Goal: Task Accomplishment & Management: Manage account settings

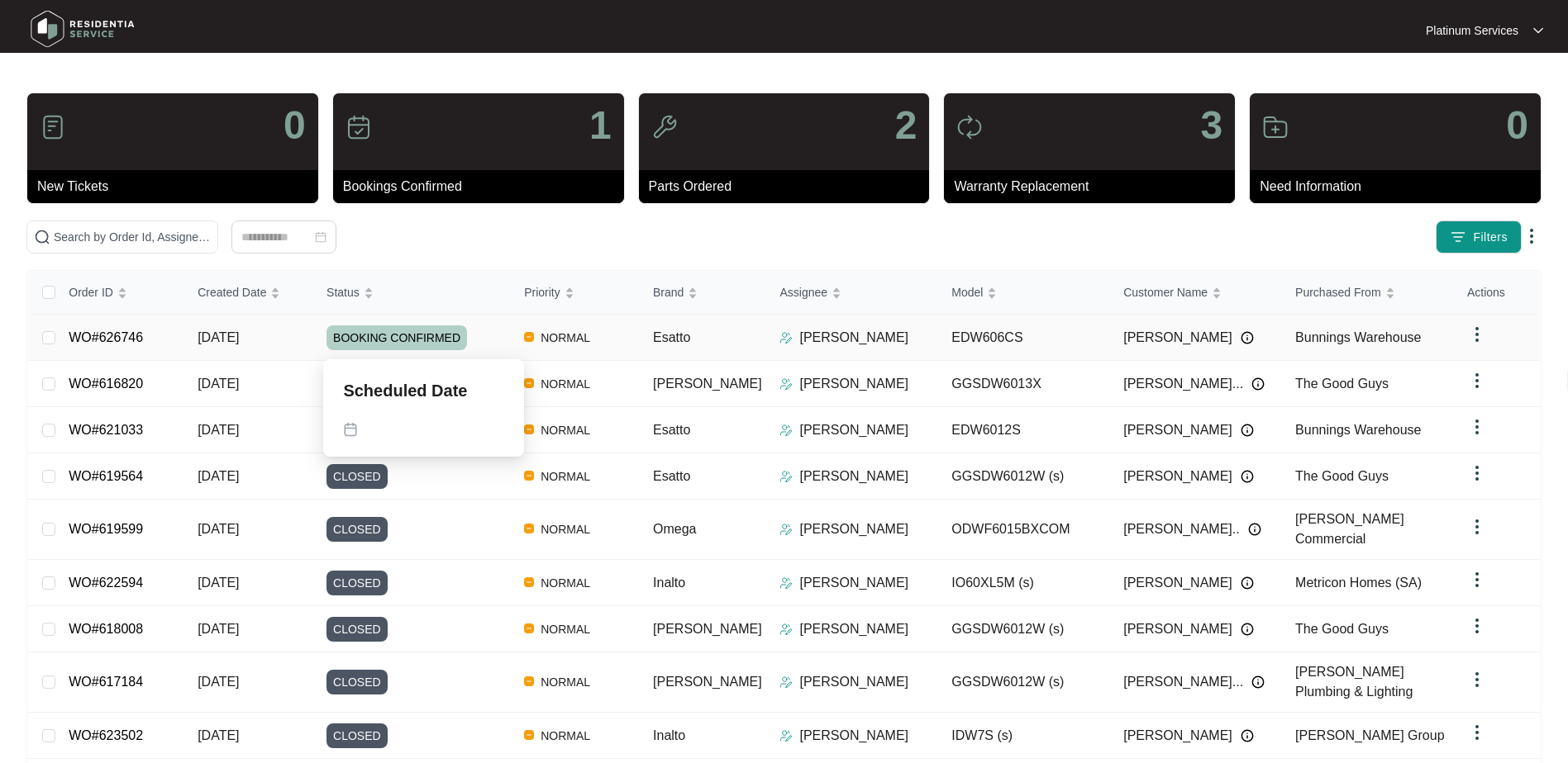
click at [498, 338] on div "BOOKING CONFIRMED" at bounding box center [418, 337] width 184 height 25
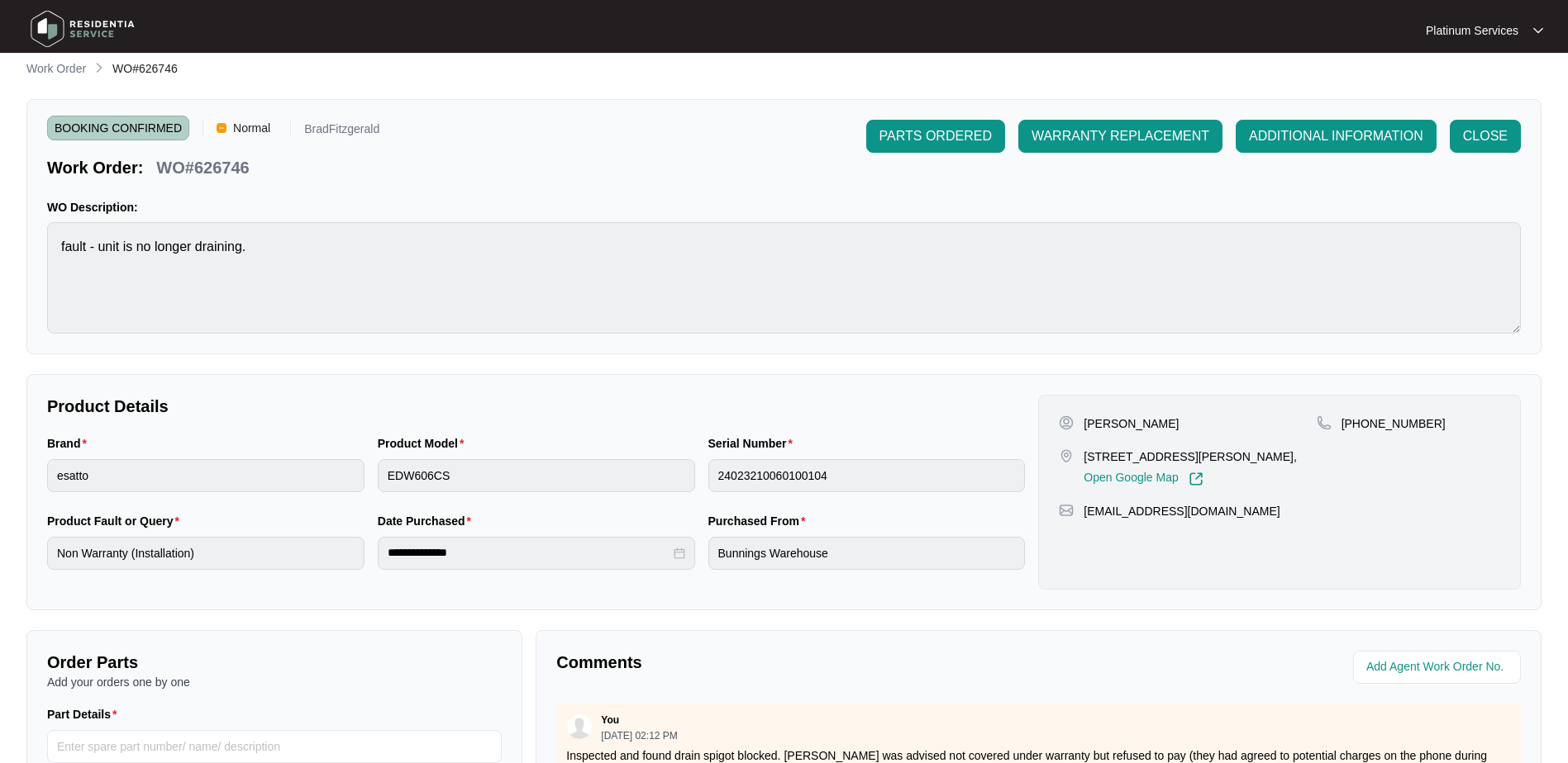
scroll to position [3, 0]
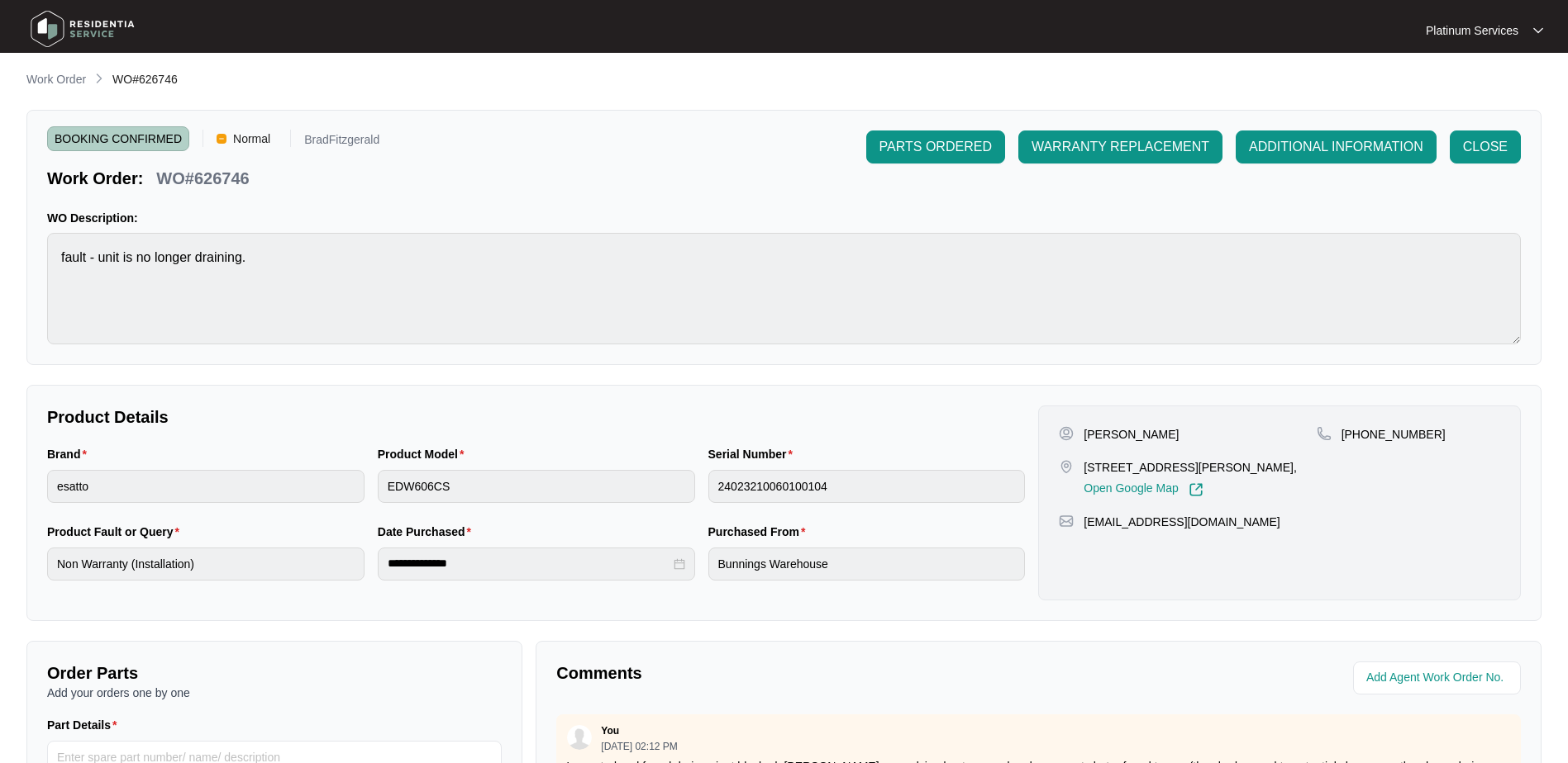
click at [74, 84] on p "Work Order" at bounding box center [56, 79] width 60 height 16
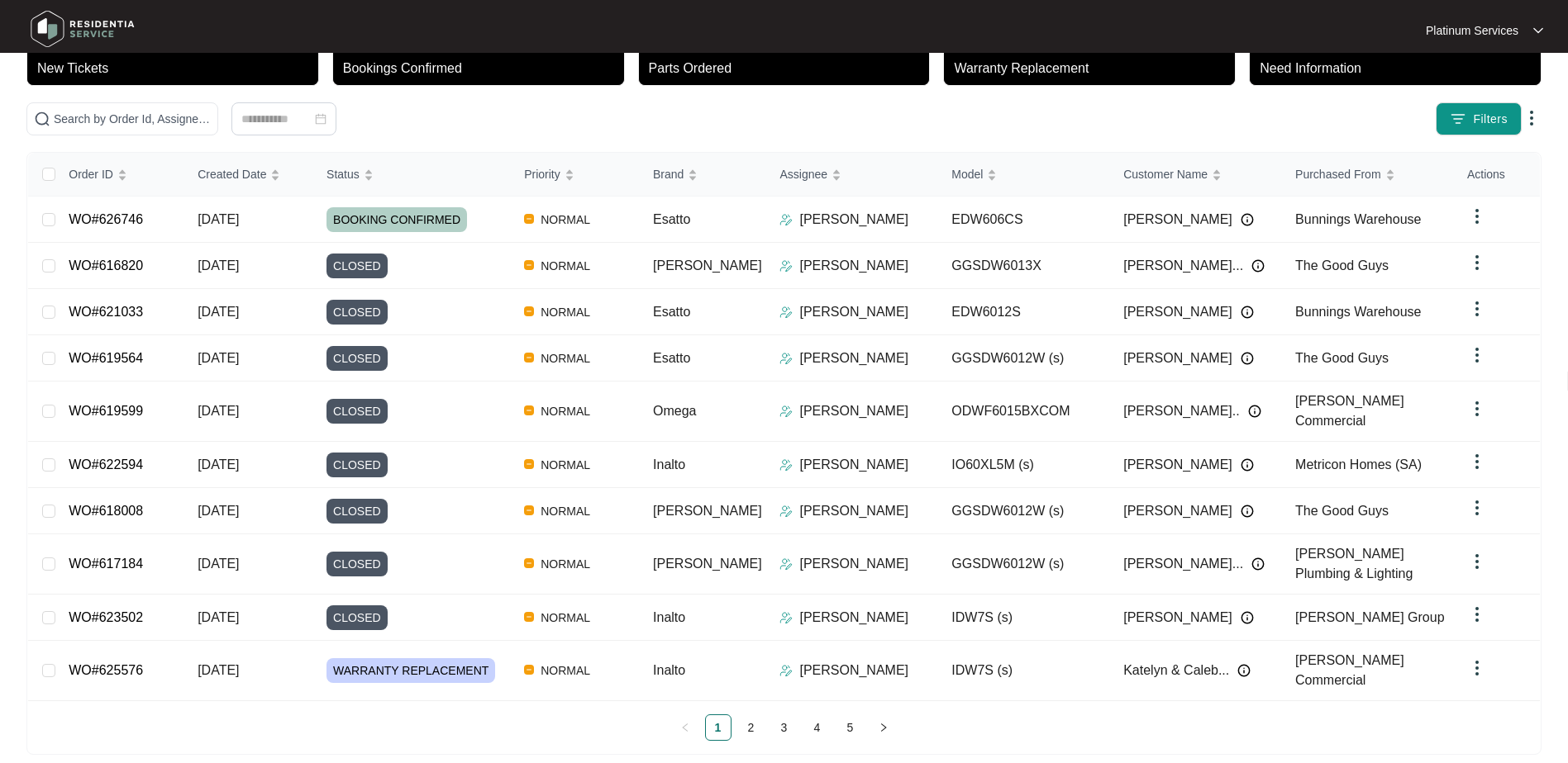
scroll to position [131, 0]
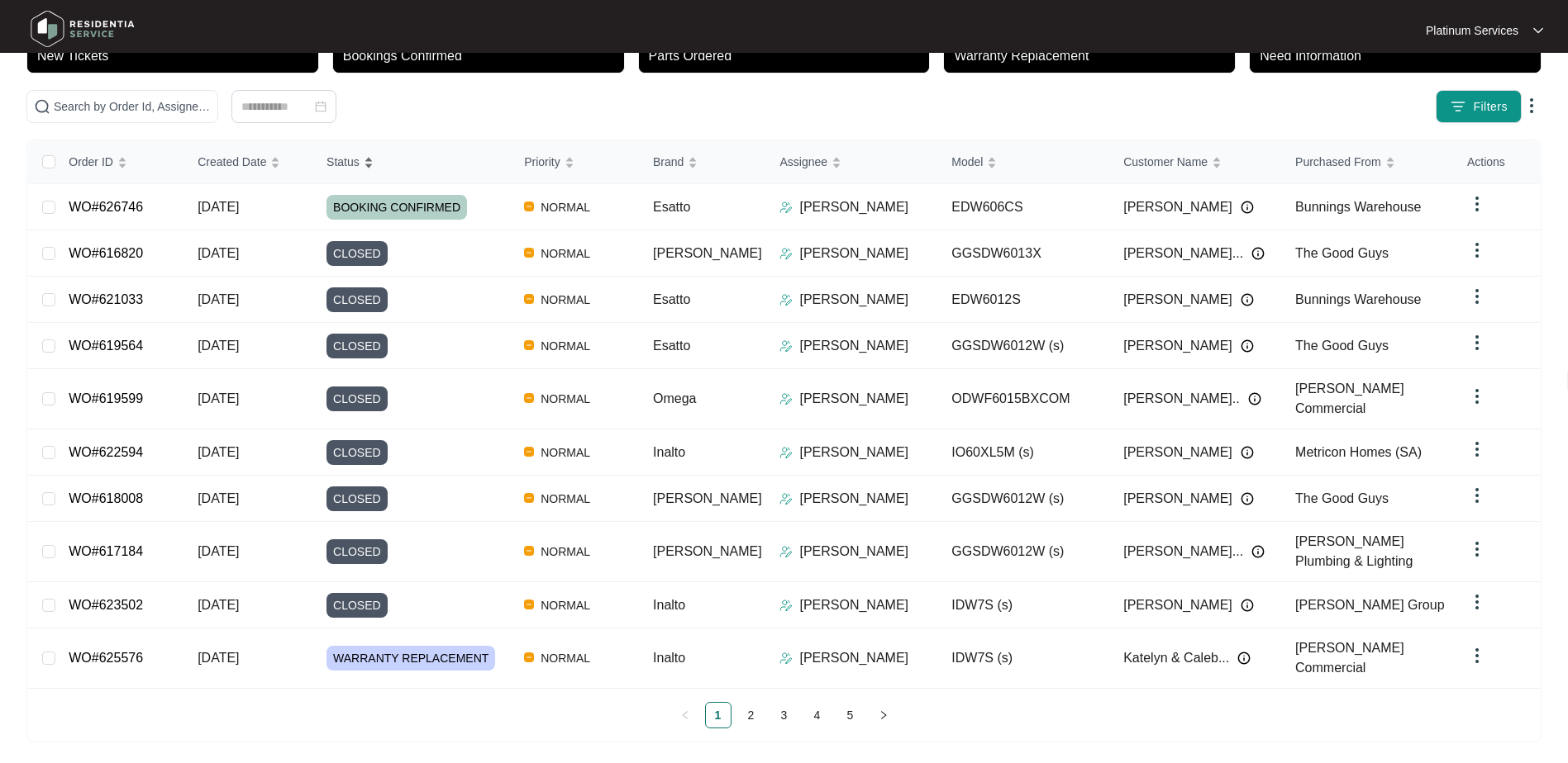
click at [373, 173] on div "Status" at bounding box center [349, 162] width 47 height 23
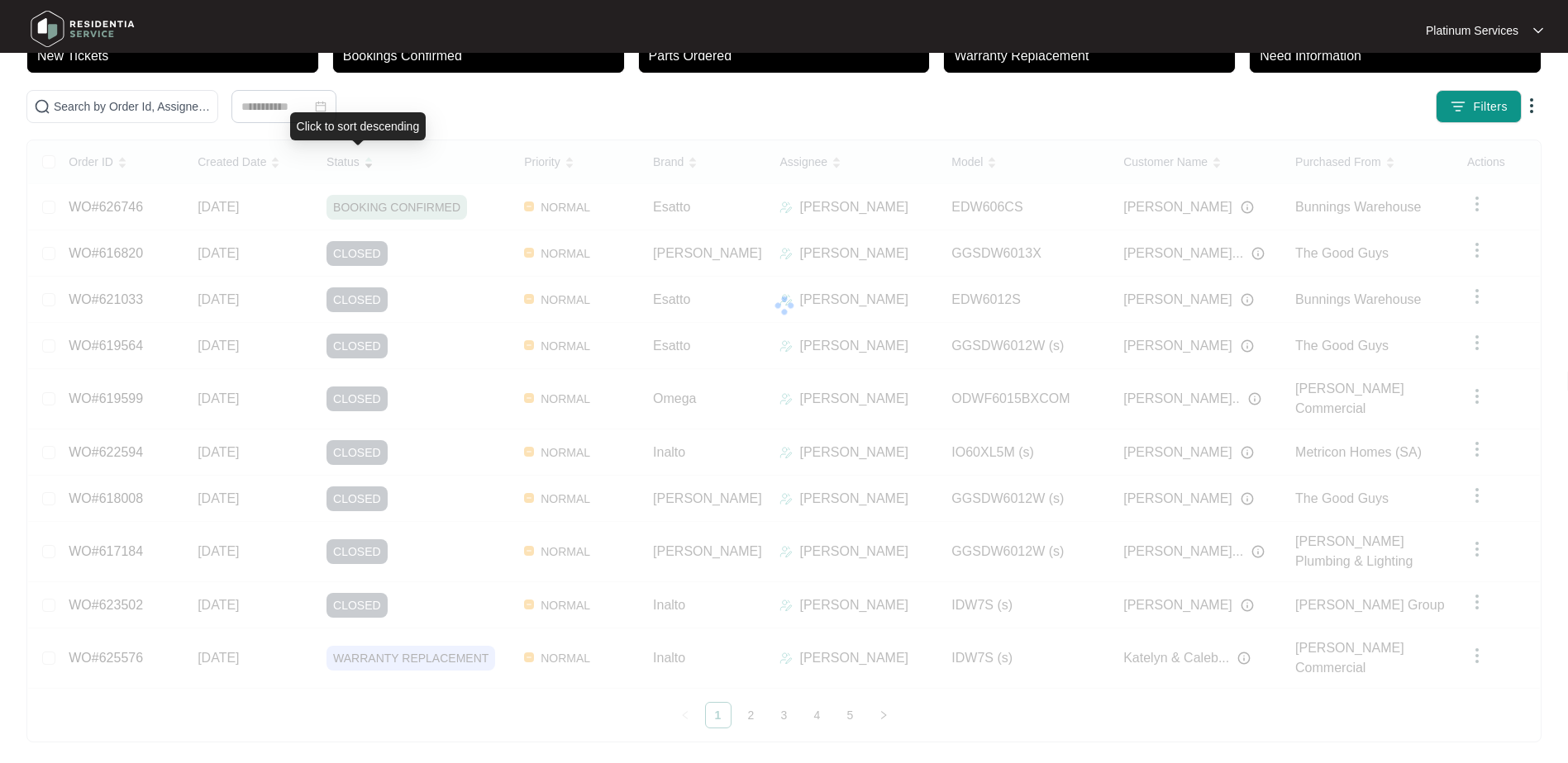
scroll to position [86, 0]
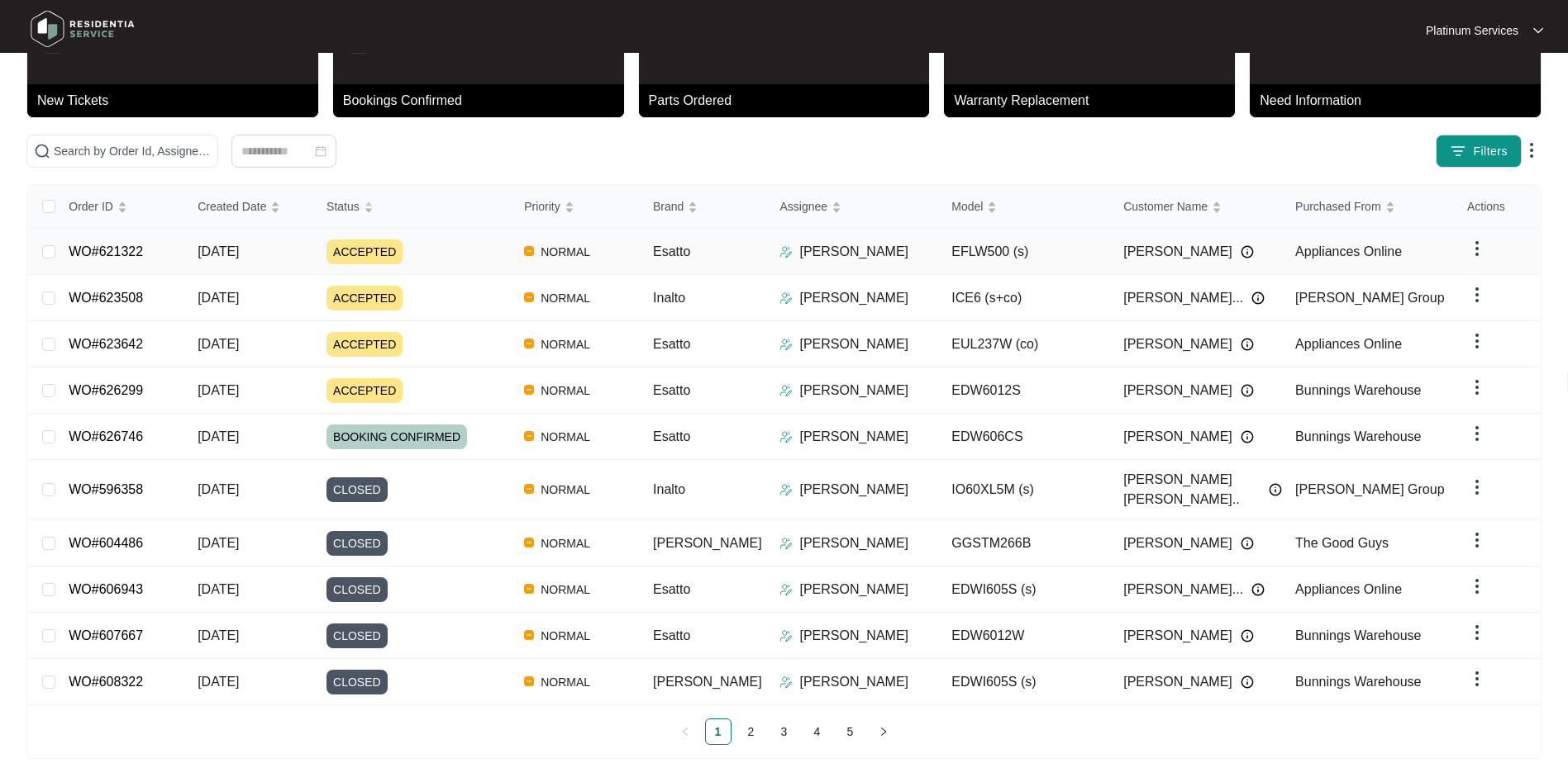
click at [454, 255] on div "ACCEPTED" at bounding box center [418, 251] width 184 height 25
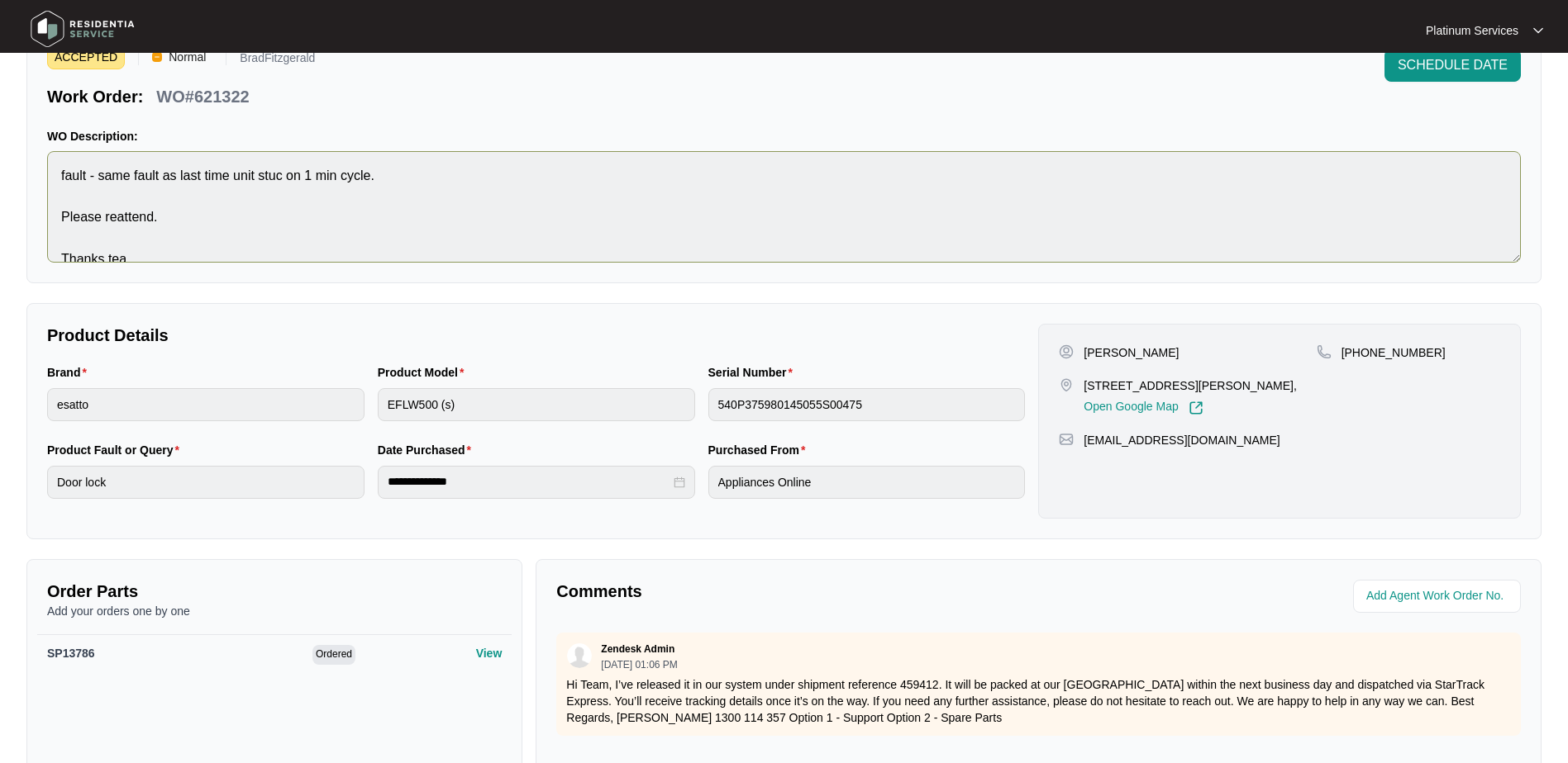
scroll to position [83, 0]
click at [1452, 73] on span "SCHEDULE DATE" at bounding box center [1452, 67] width 110 height 20
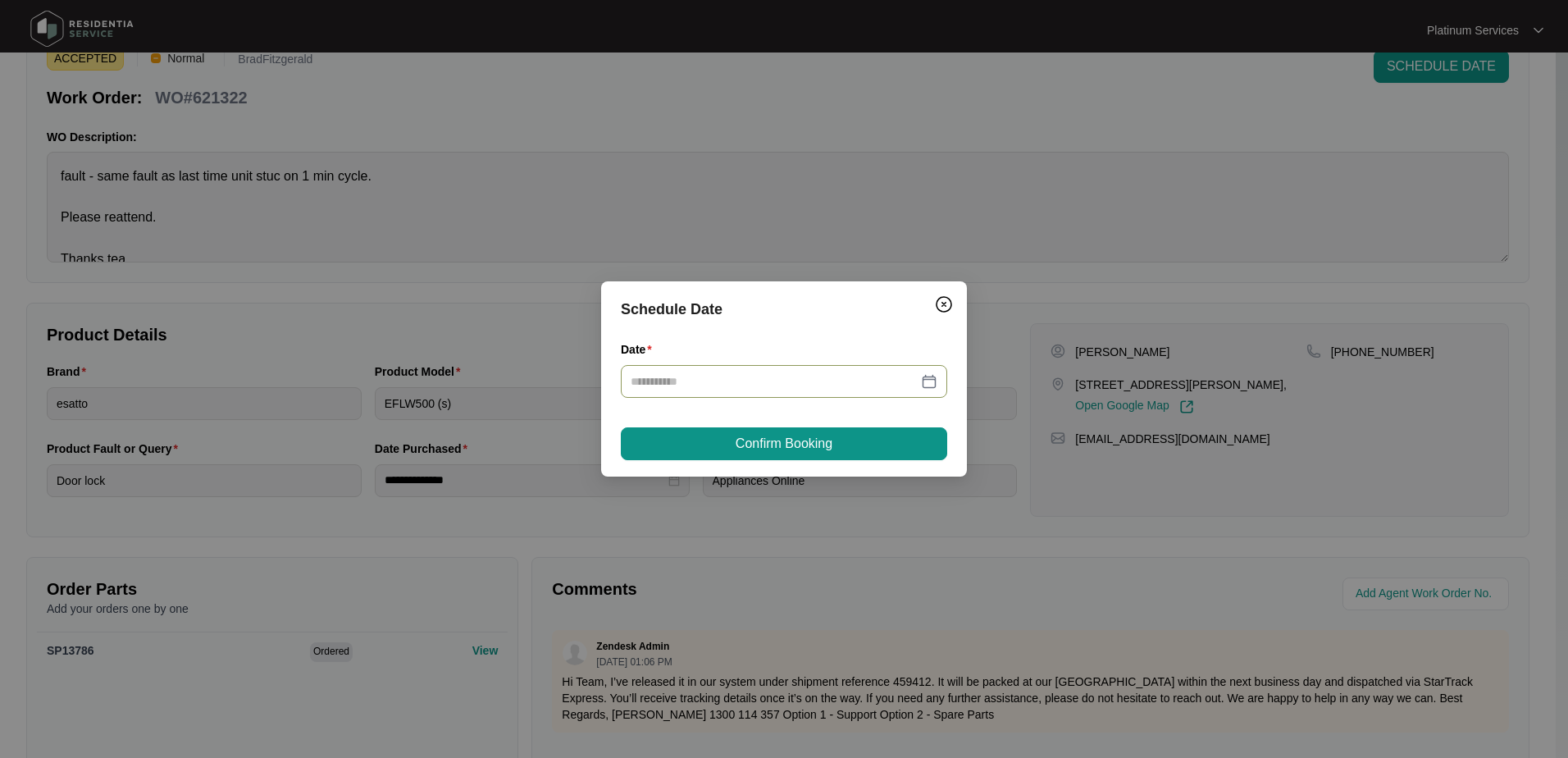
click at [923, 383] on div at bounding box center [784, 381] width 307 height 18
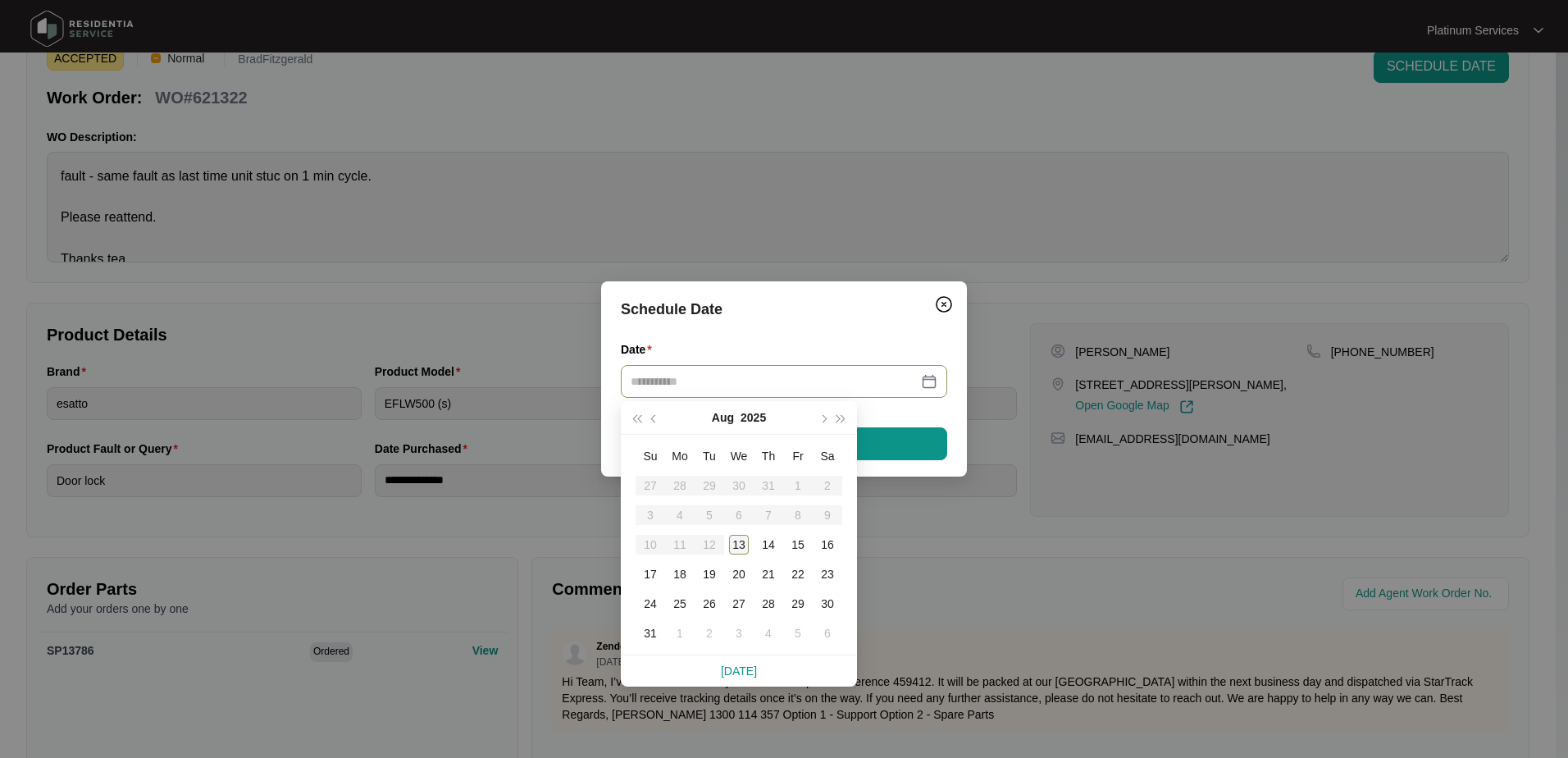
type input "**********"
drag, startPoint x: 740, startPoint y: 541, endPoint x: 784, endPoint y: 475, distance: 79.3
click at [739, 541] on div "13" at bounding box center [739, 545] width 20 height 20
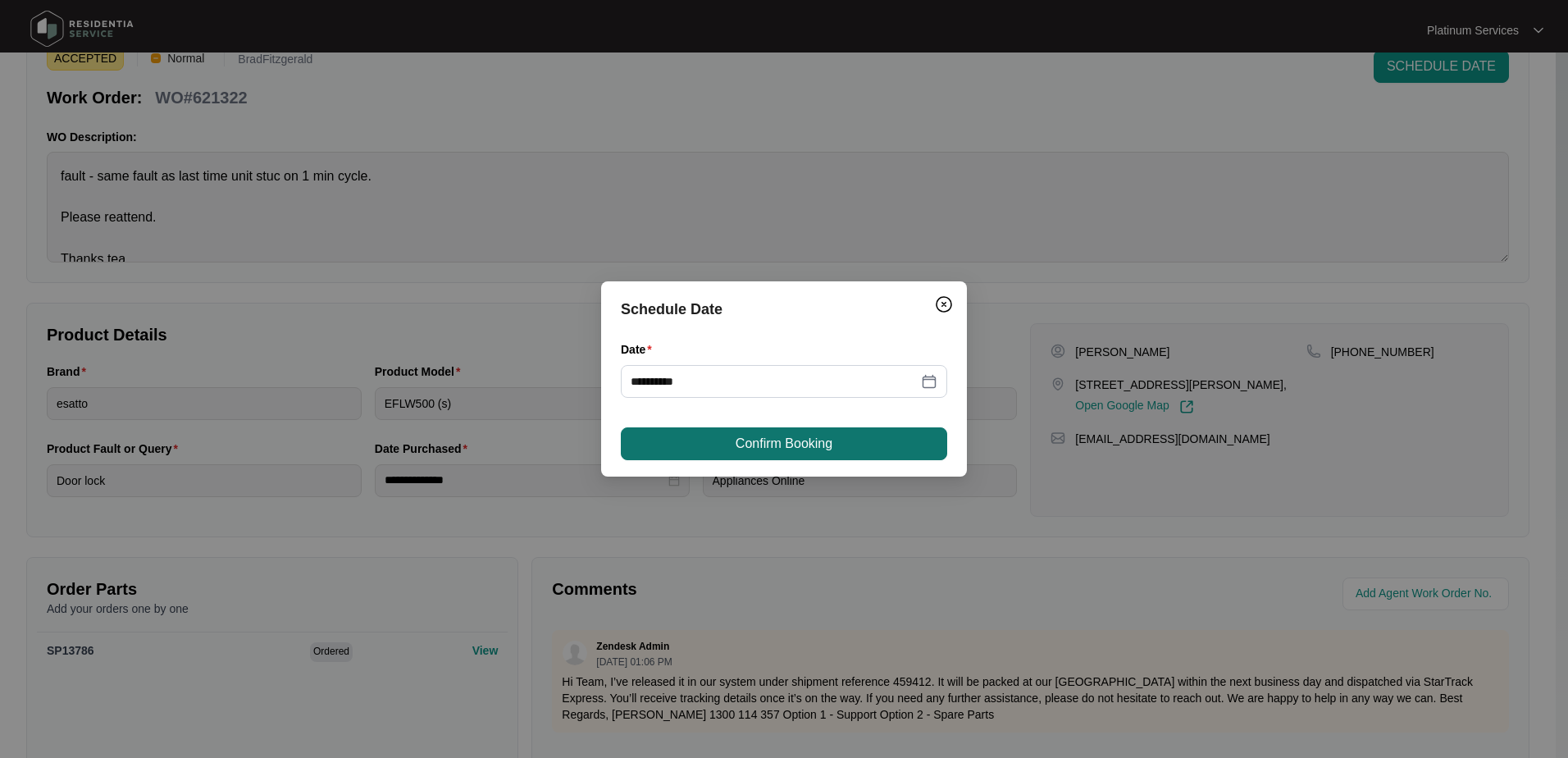
click at [823, 435] on span "Confirm Booking" at bounding box center [784, 444] width 97 height 20
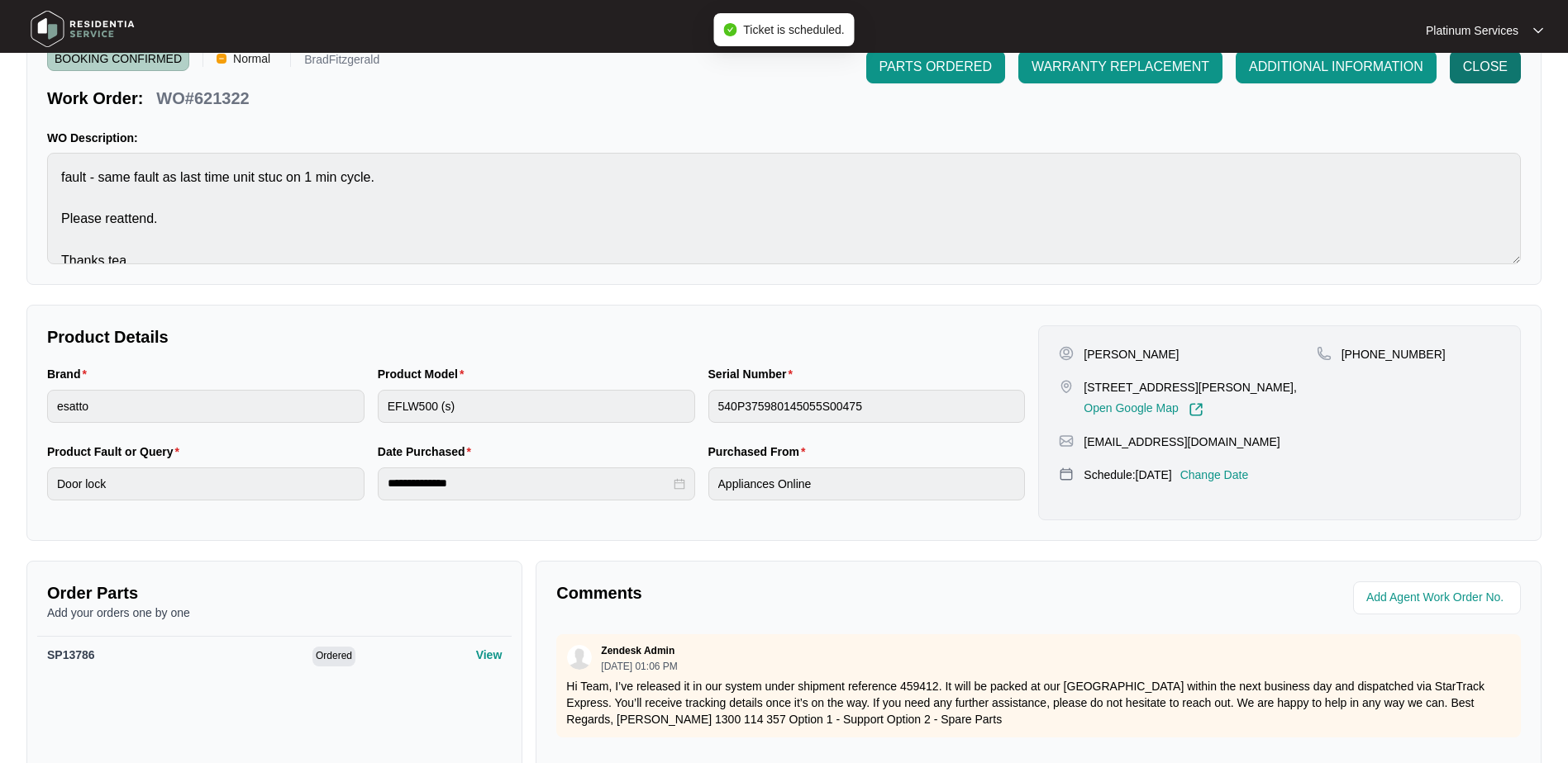
click at [1479, 70] on span "CLOSE" at bounding box center [1485, 67] width 45 height 20
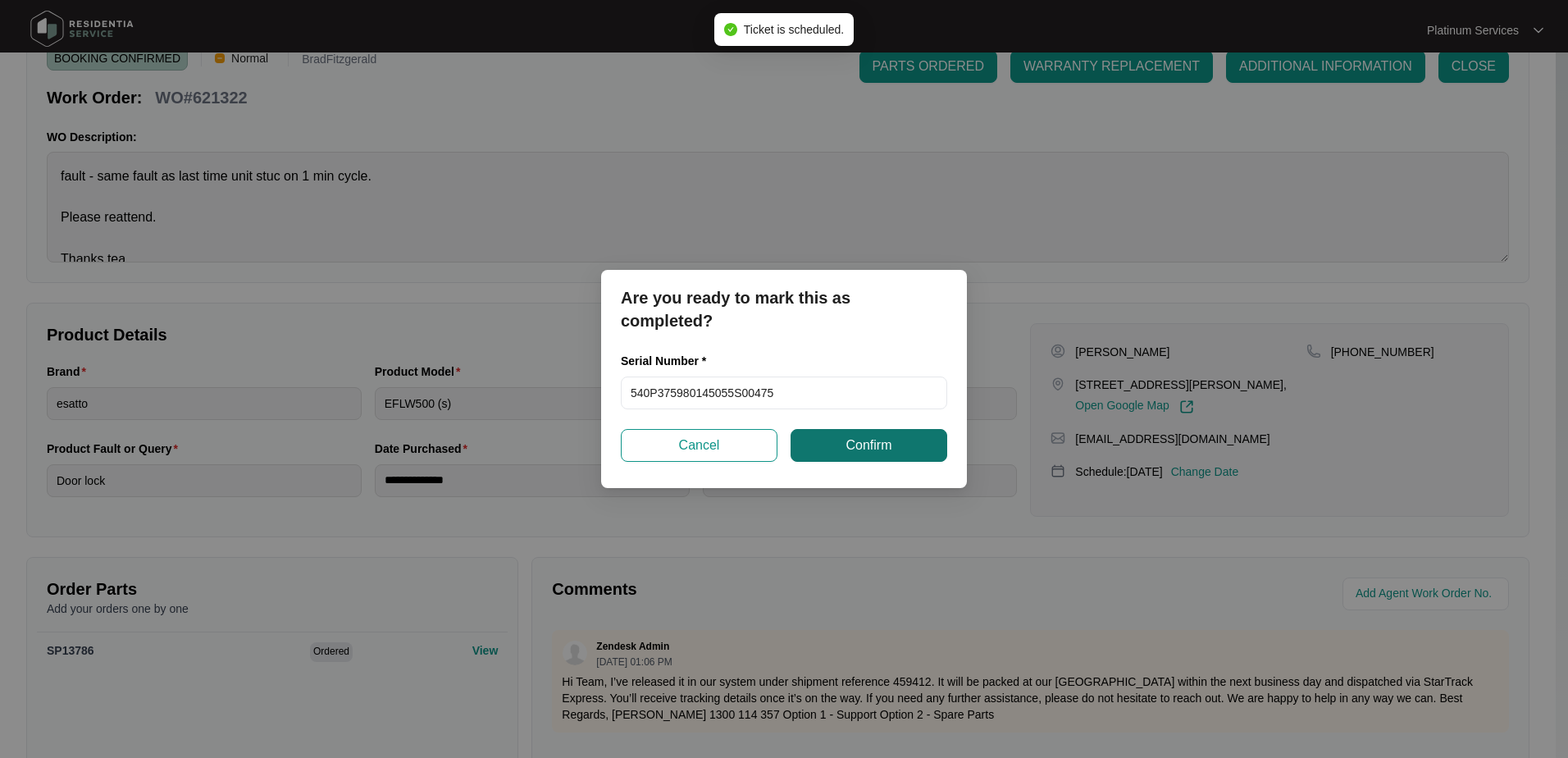
click at [871, 441] on span "Confirm" at bounding box center [869, 445] width 46 height 20
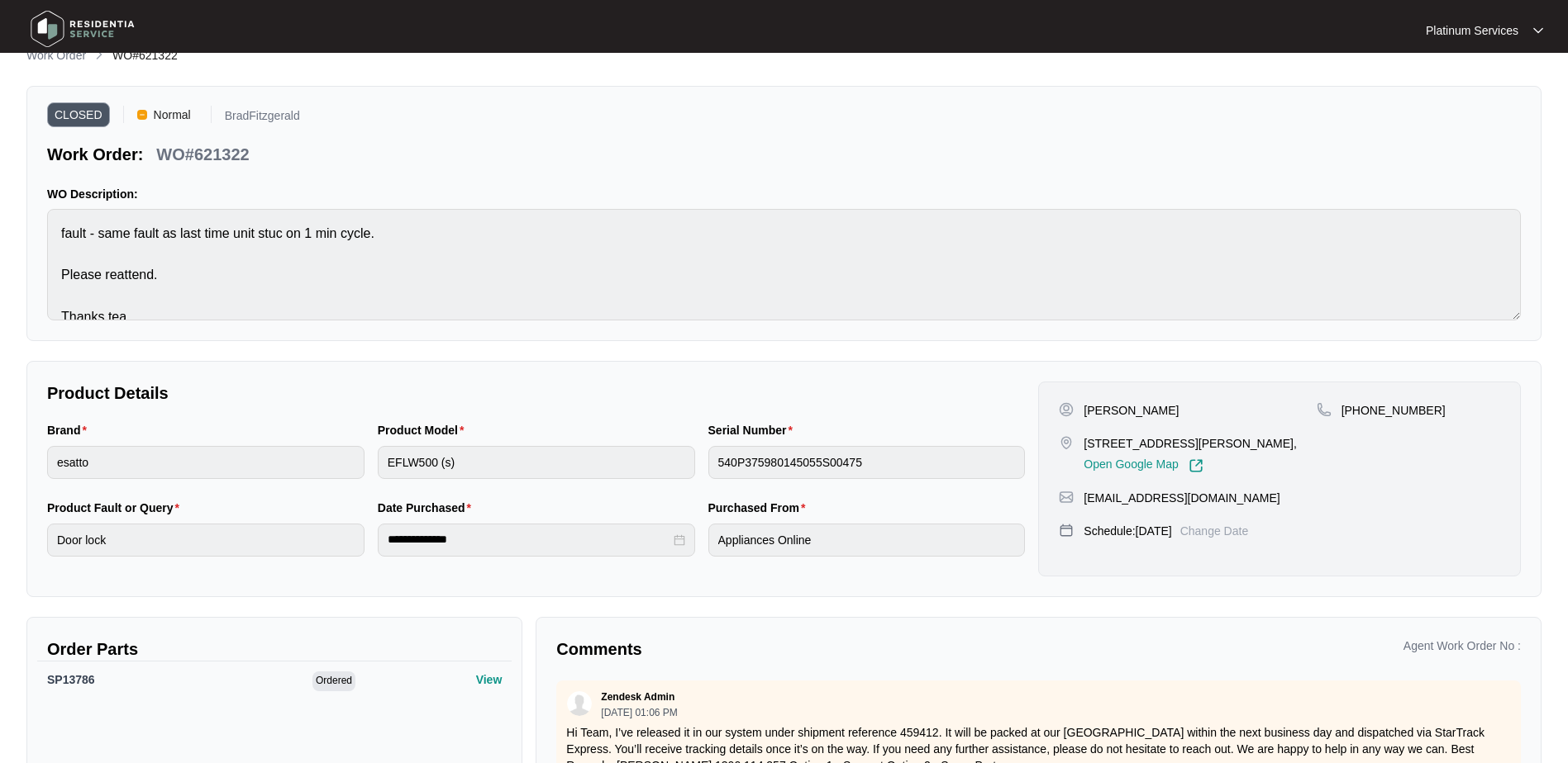
scroll to position [0, 0]
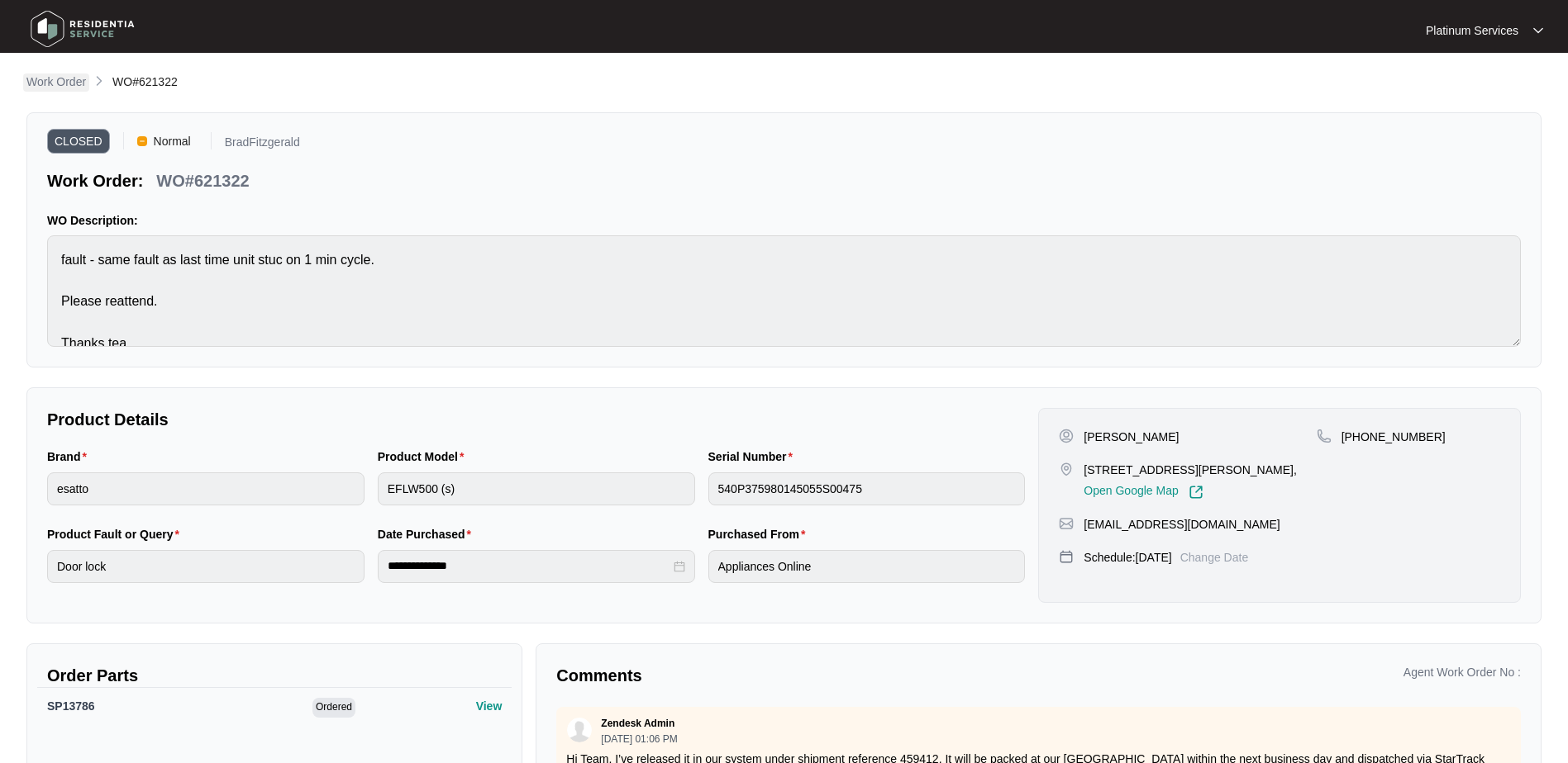
click at [56, 75] on p "Work Order" at bounding box center [56, 81] width 60 height 16
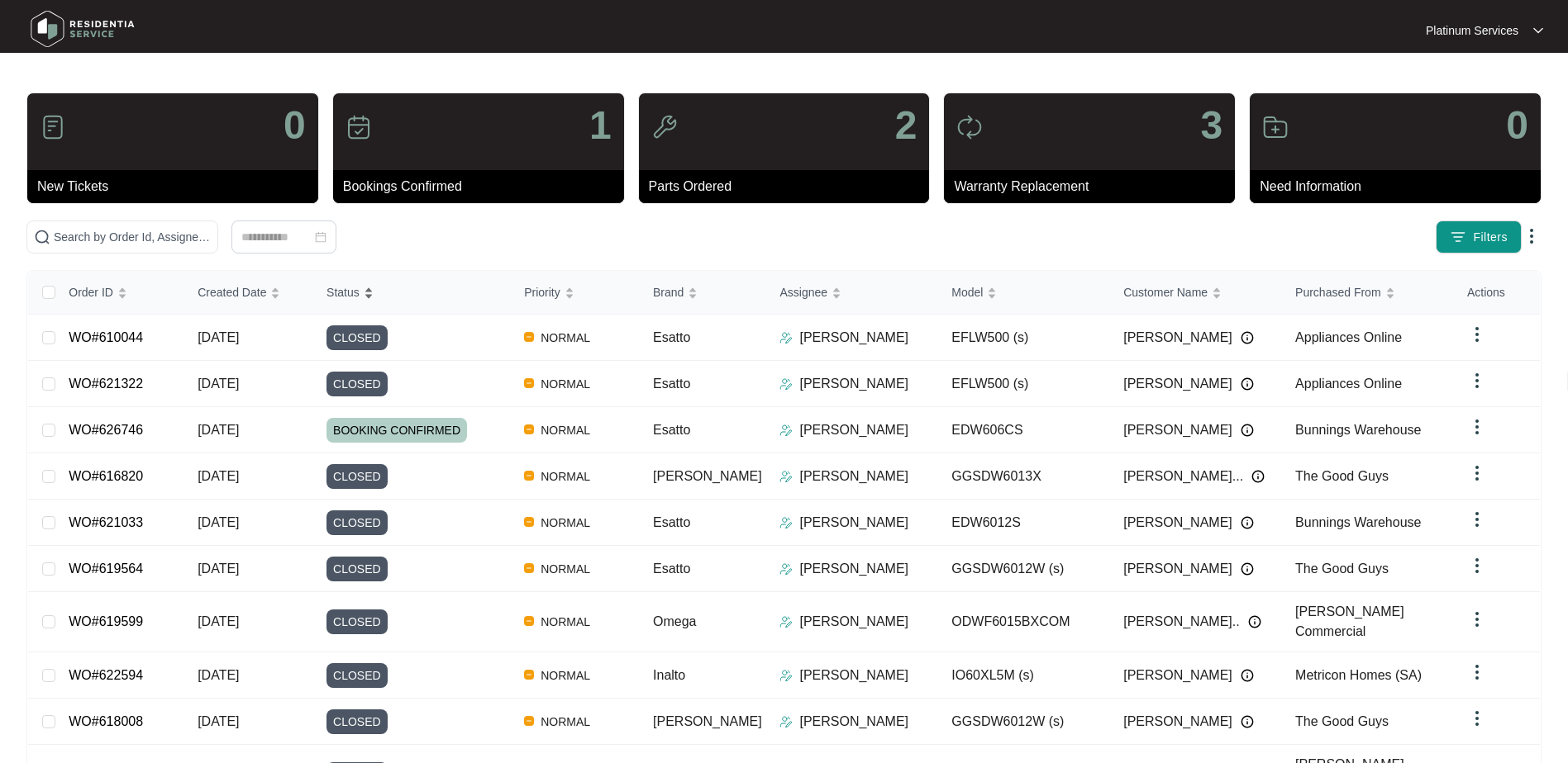
click at [373, 281] on div "Status" at bounding box center [349, 292] width 47 height 23
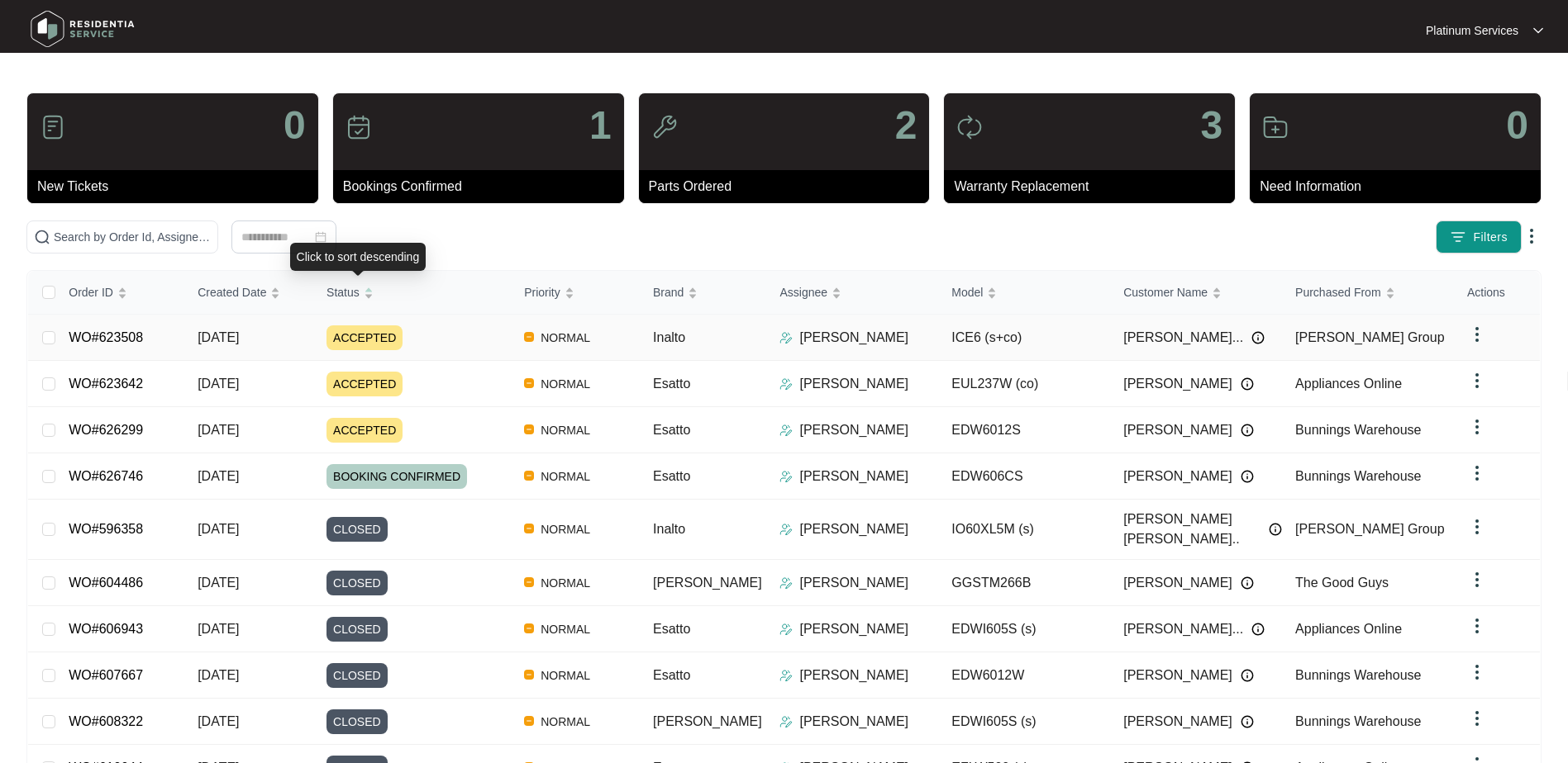
click at [486, 336] on div "ACCEPTED" at bounding box center [418, 337] width 184 height 25
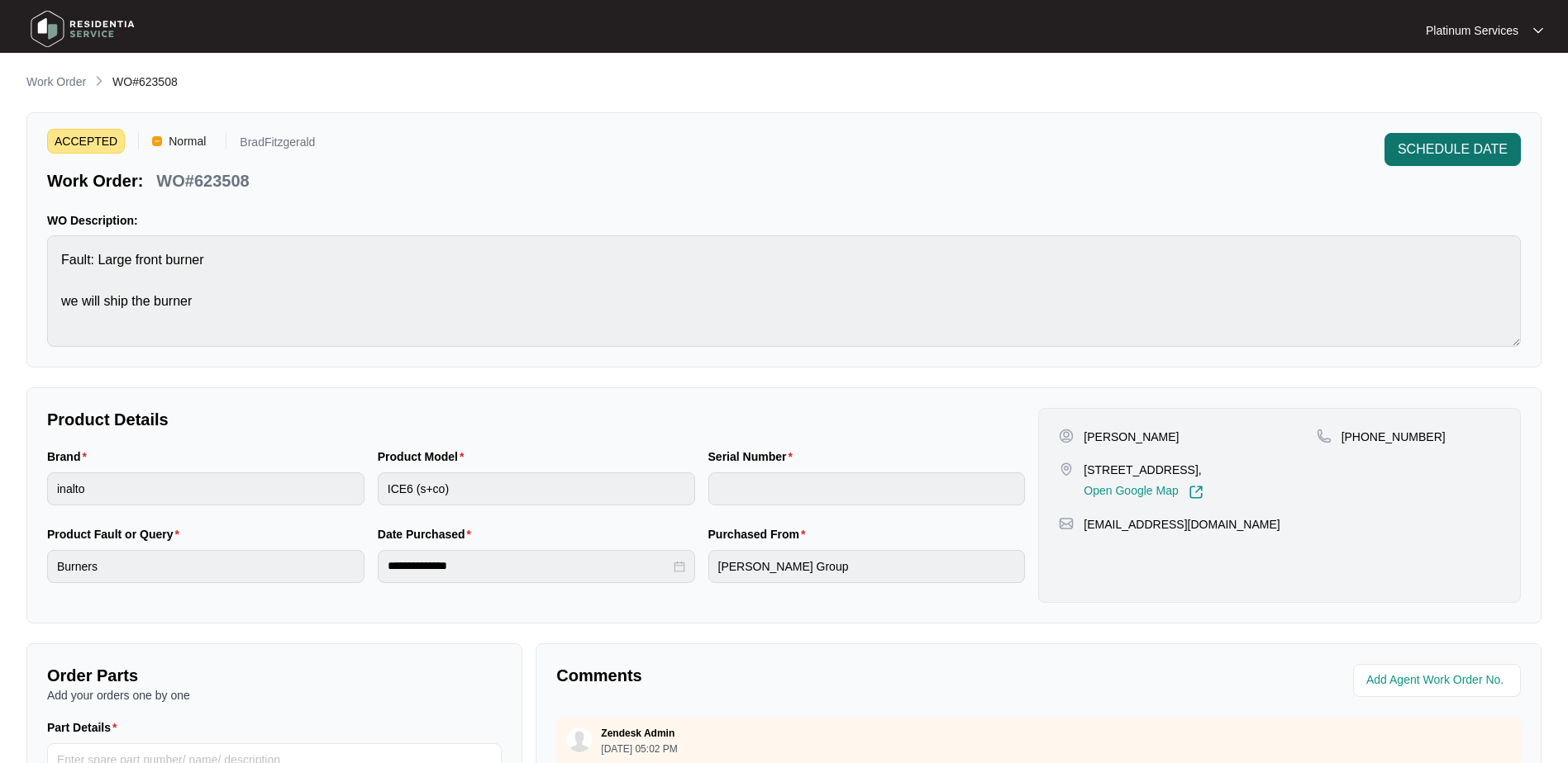
click at [1433, 134] on button "SCHEDULE DATE" at bounding box center [1452, 149] width 136 height 33
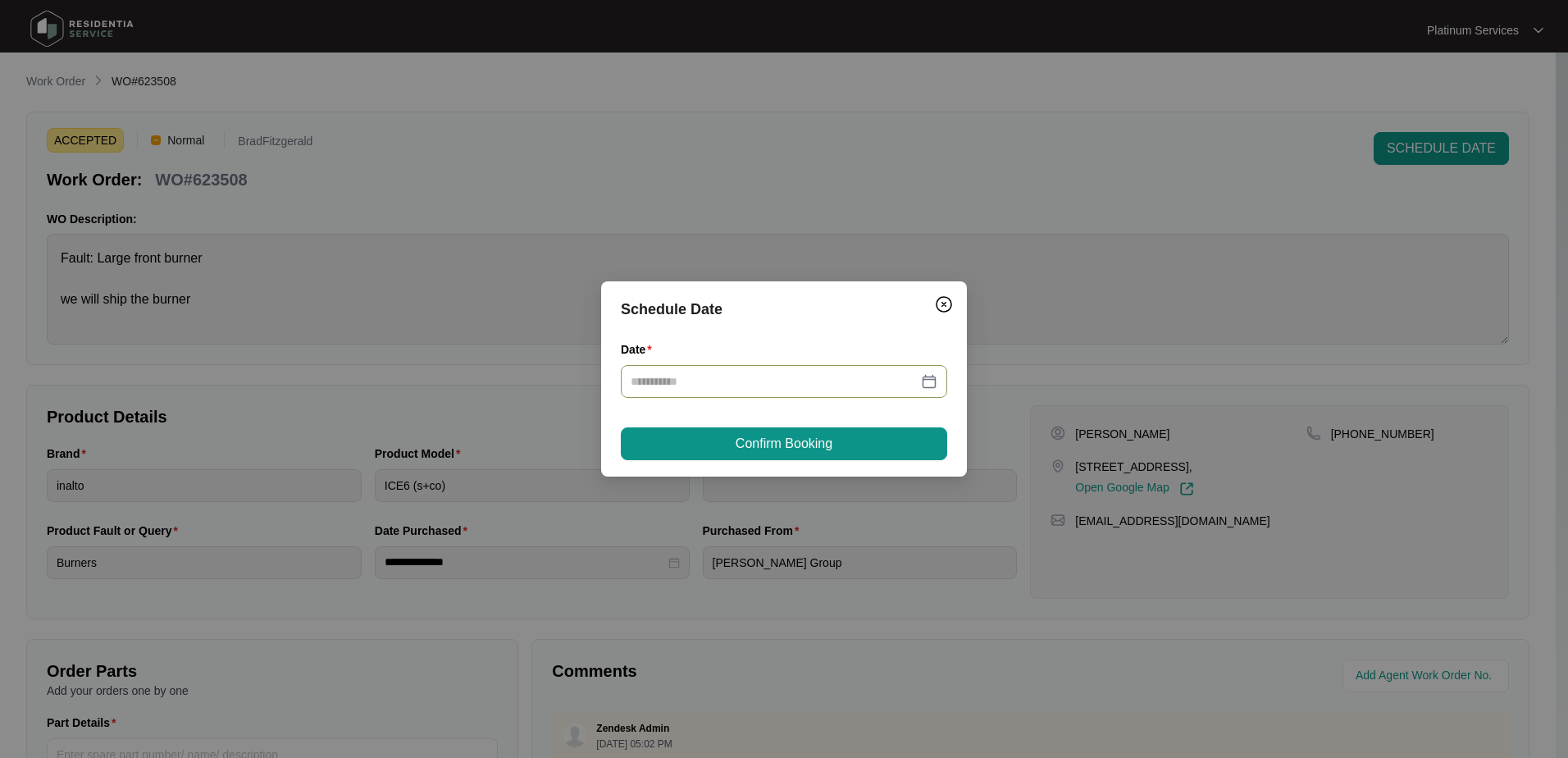
click at [932, 380] on div at bounding box center [784, 381] width 307 height 18
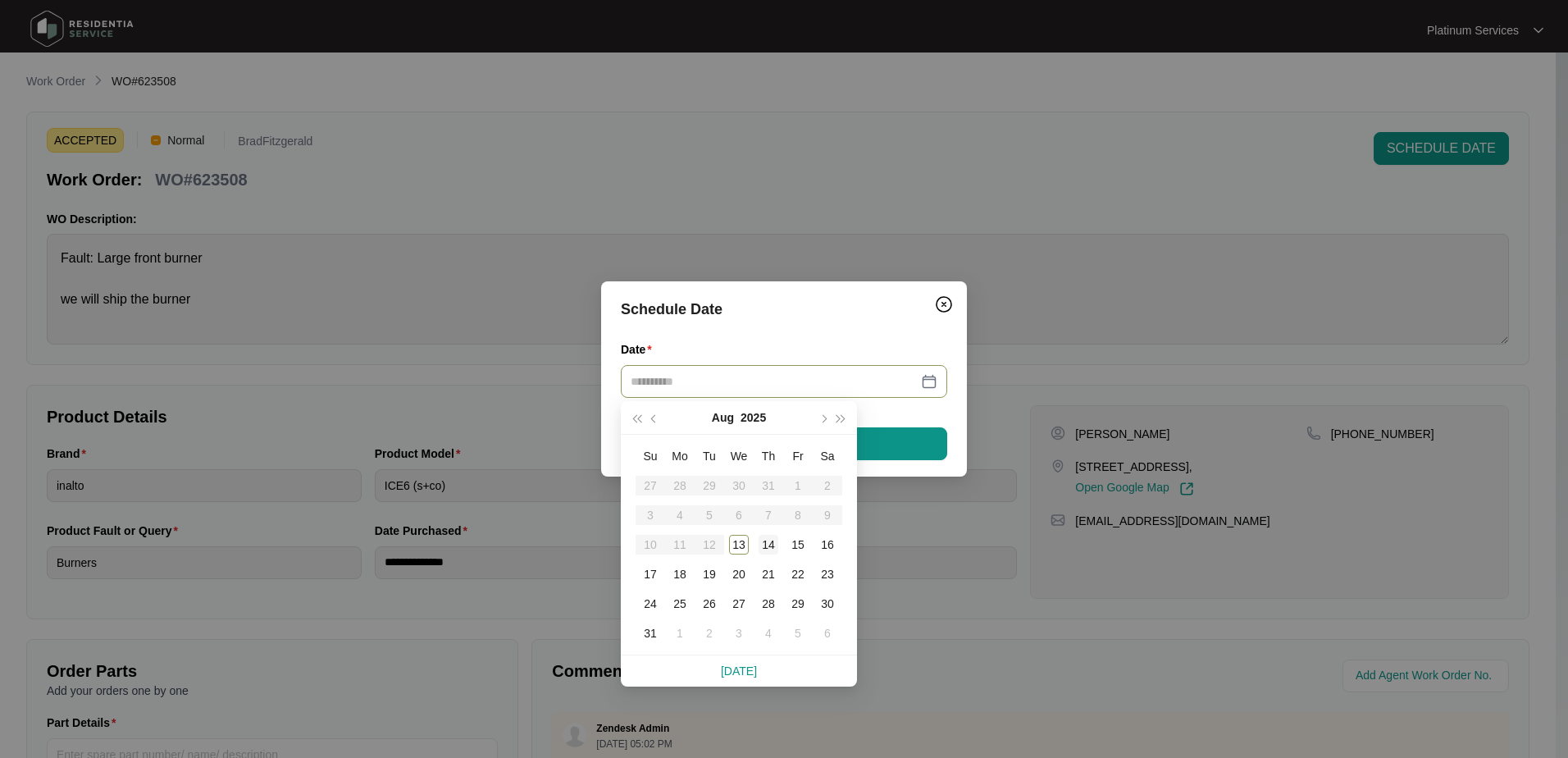
click at [774, 545] on div "14" at bounding box center [768, 545] width 20 height 20
type input "**********"
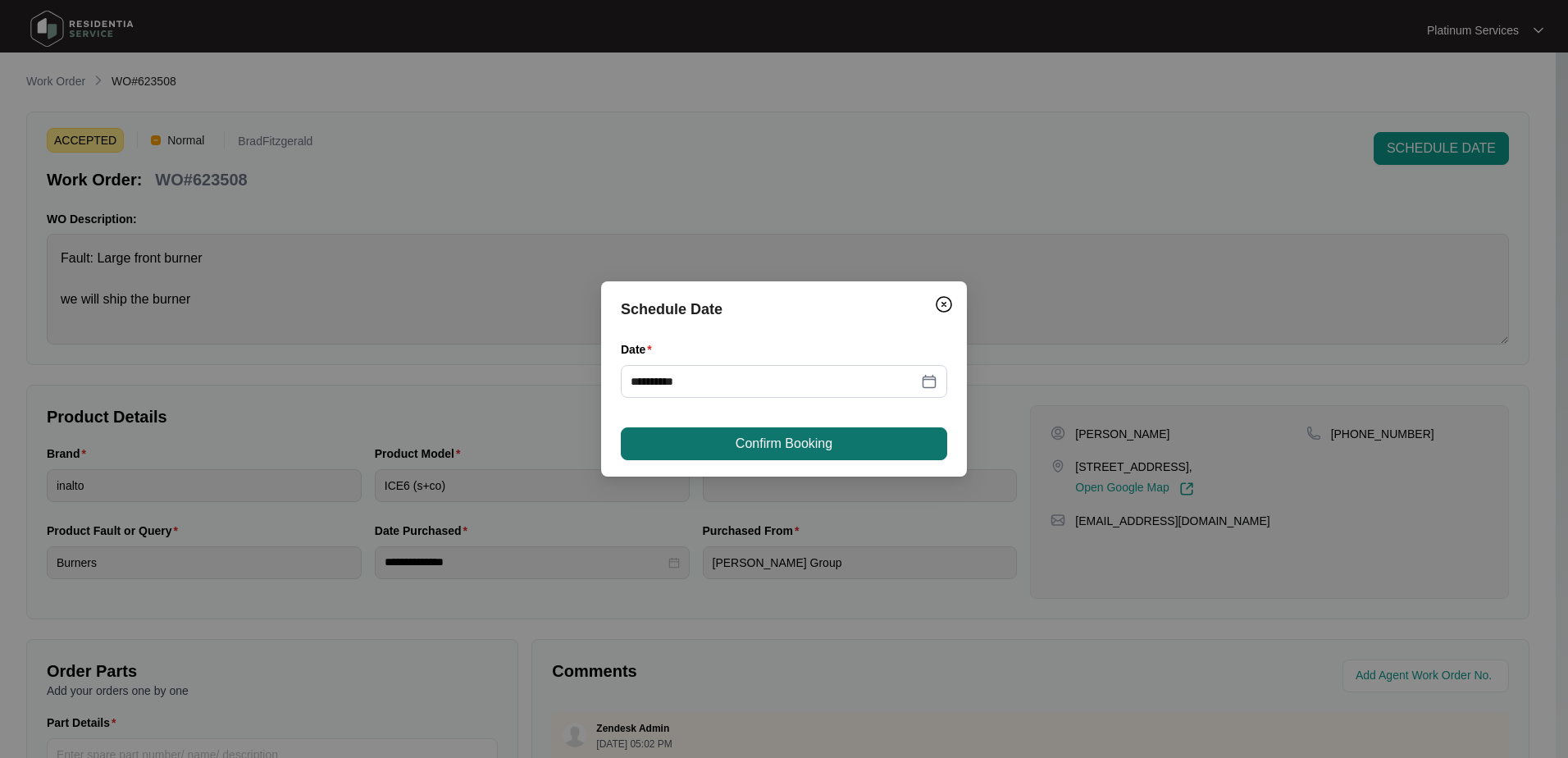
click at [905, 438] on button "Confirm Booking" at bounding box center [784, 444] width 326 height 33
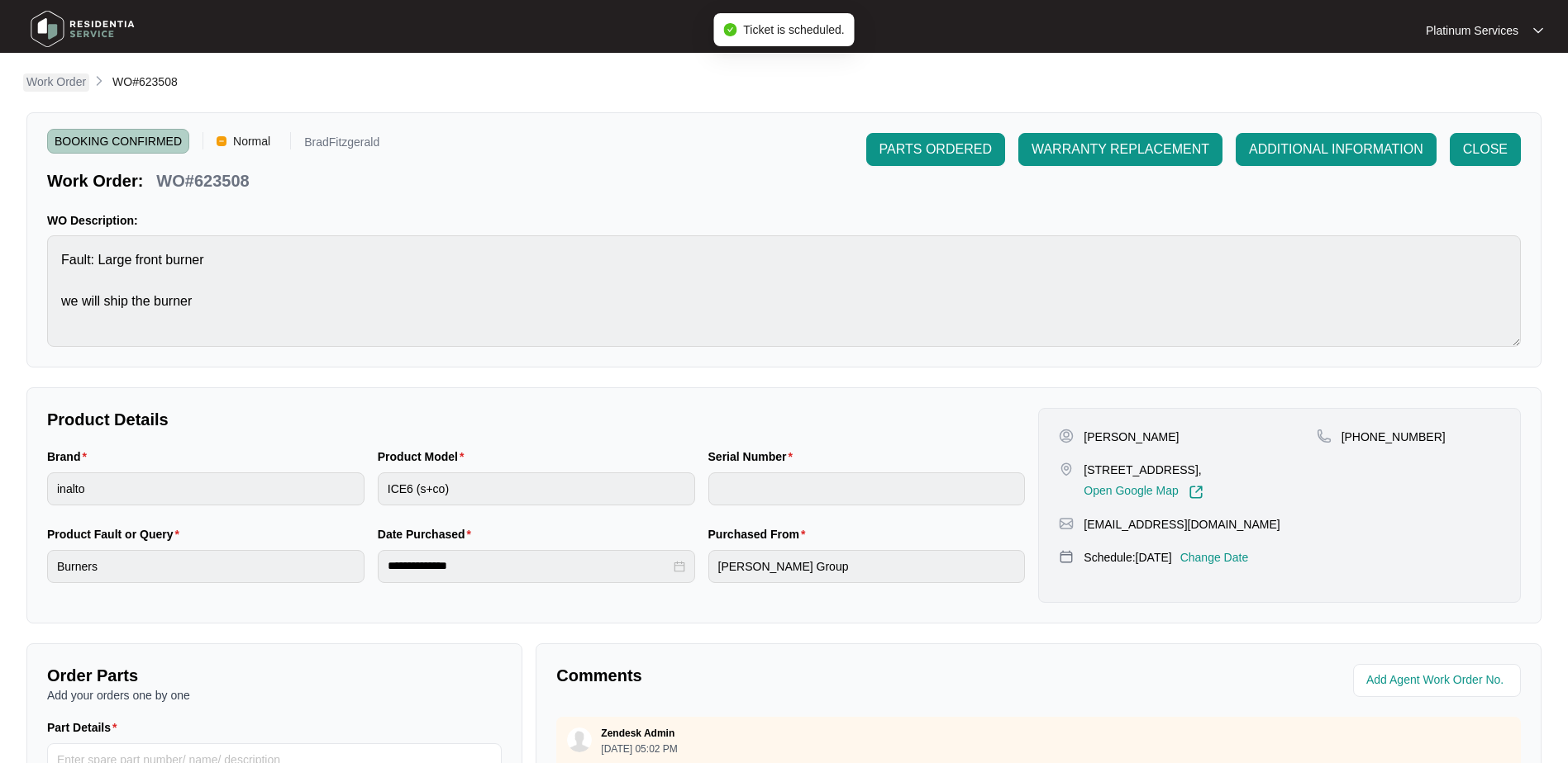
click at [65, 85] on p "Work Order" at bounding box center [56, 81] width 60 height 16
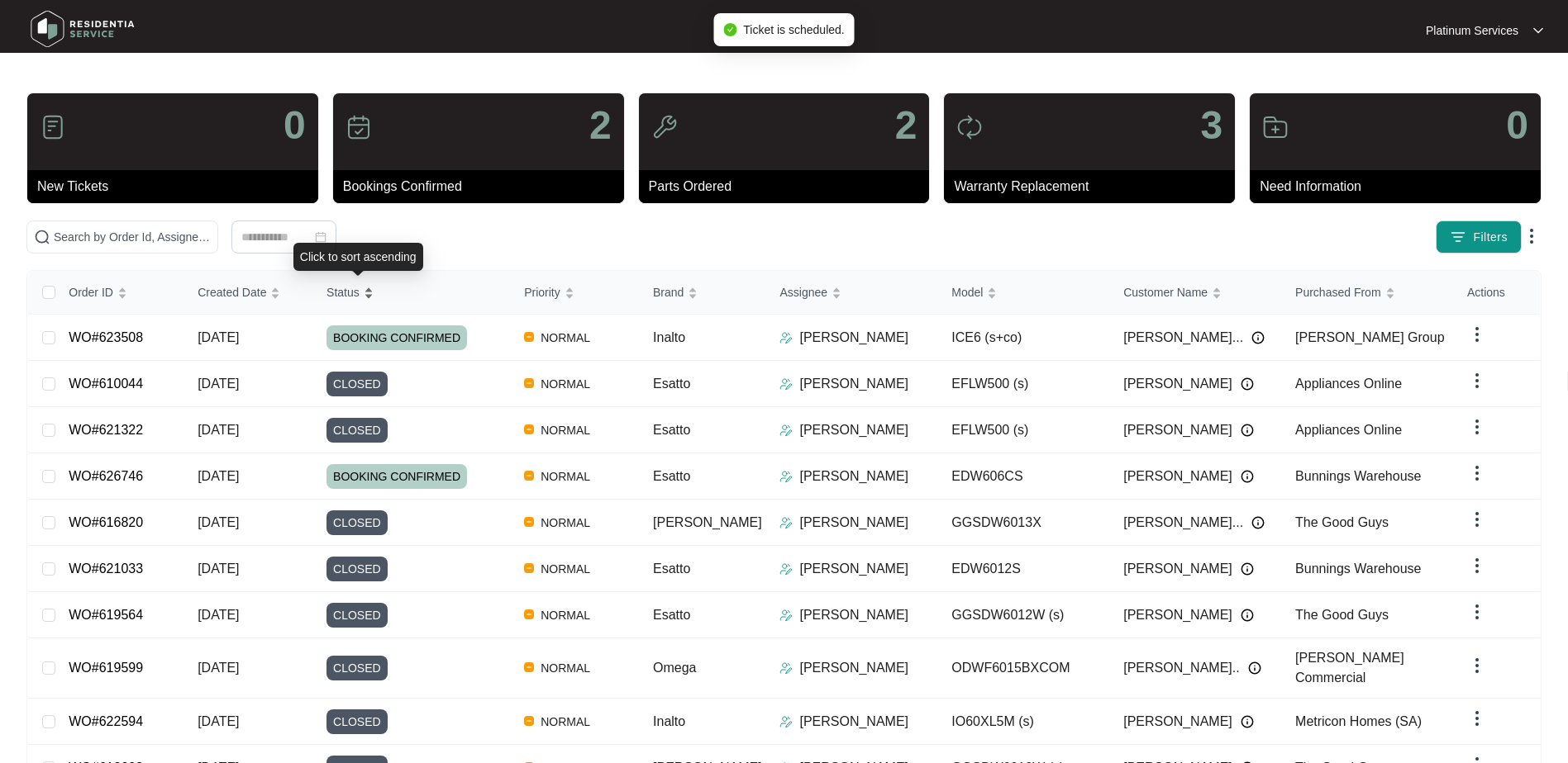
click at [373, 283] on div "Status" at bounding box center [349, 292] width 47 height 23
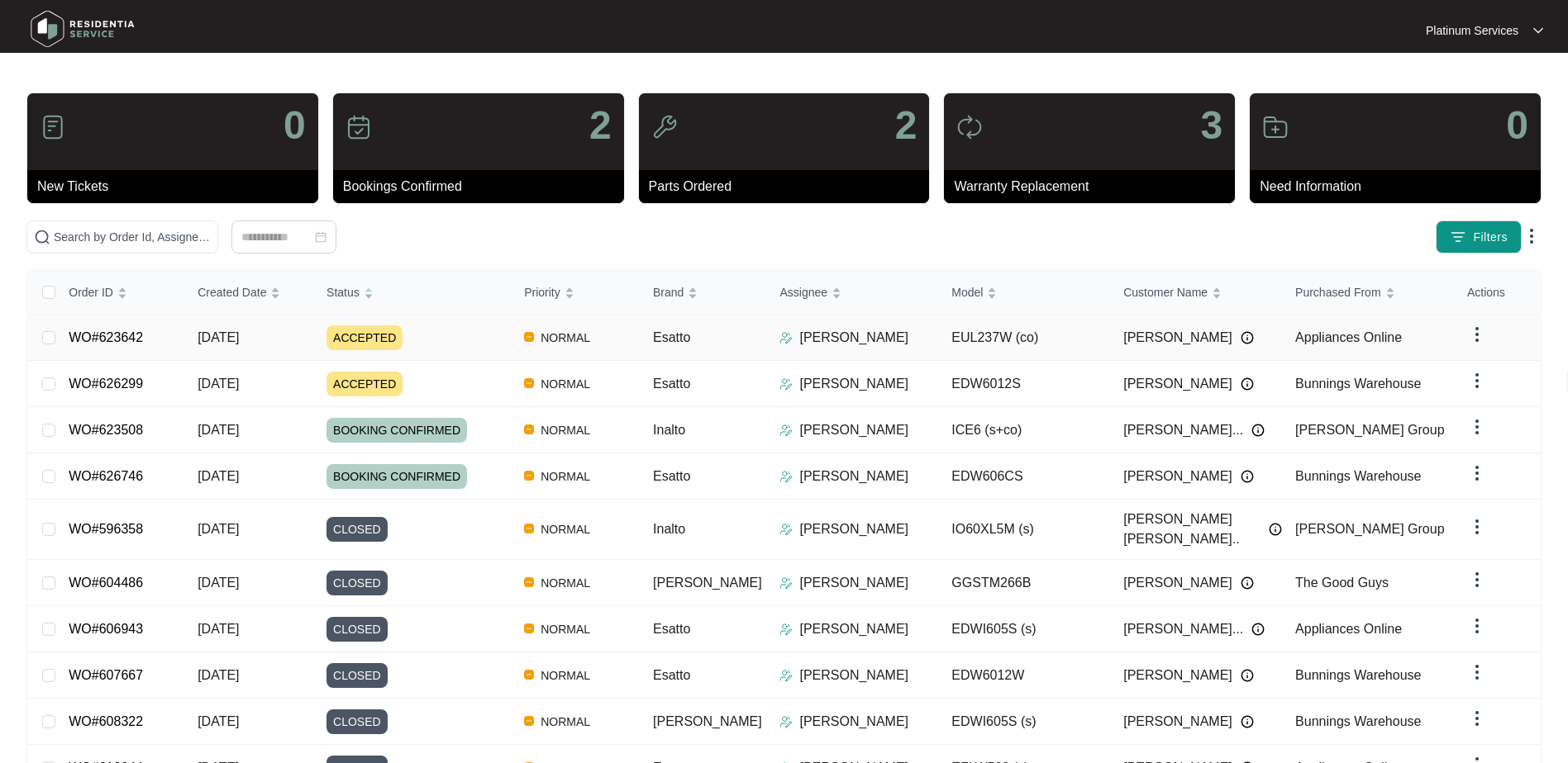
click at [1058, 346] on td "EUL237W (co)" at bounding box center [1024, 338] width 172 height 46
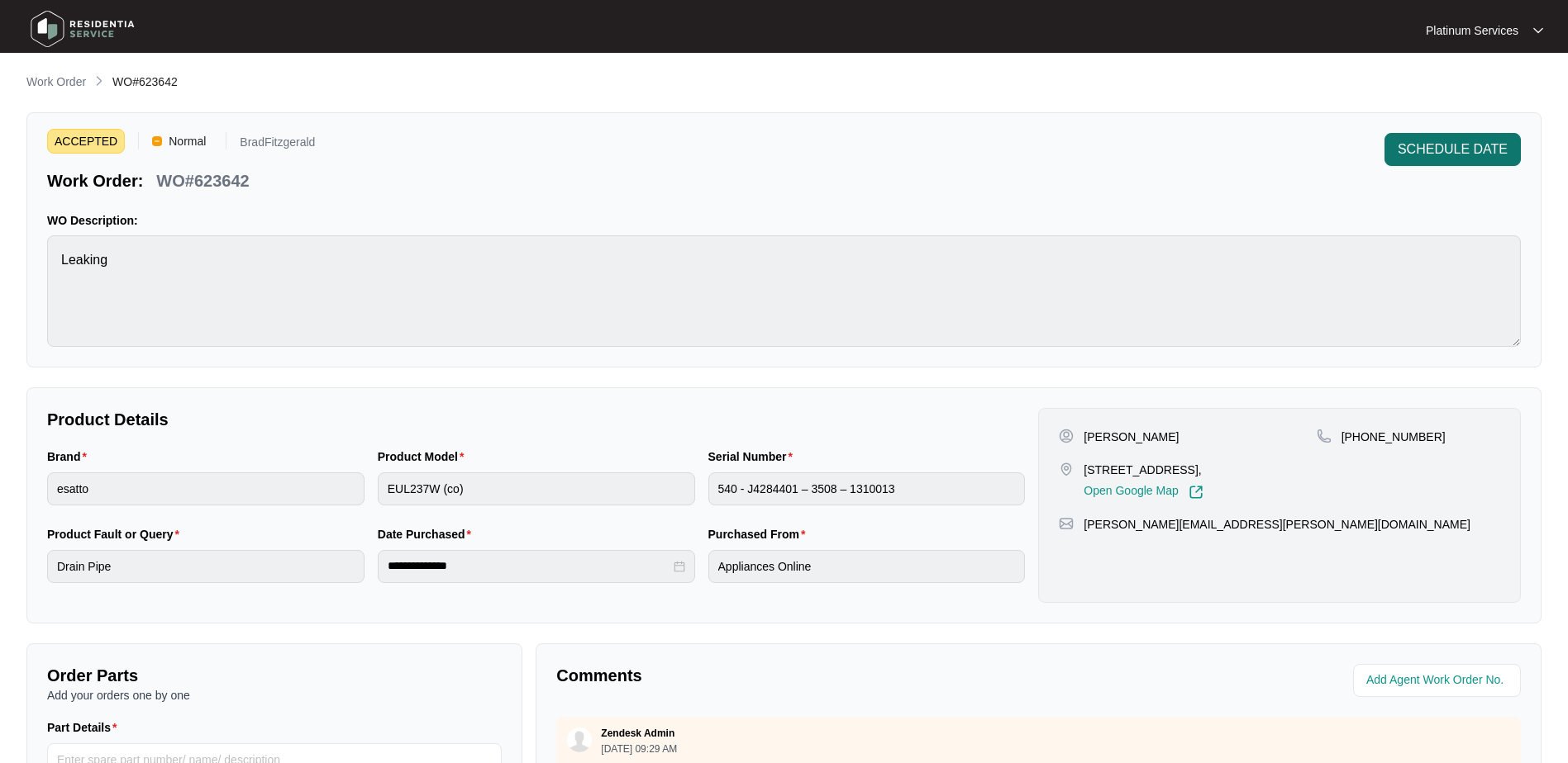
click at [1431, 157] on span "SCHEDULE DATE" at bounding box center [1452, 149] width 110 height 20
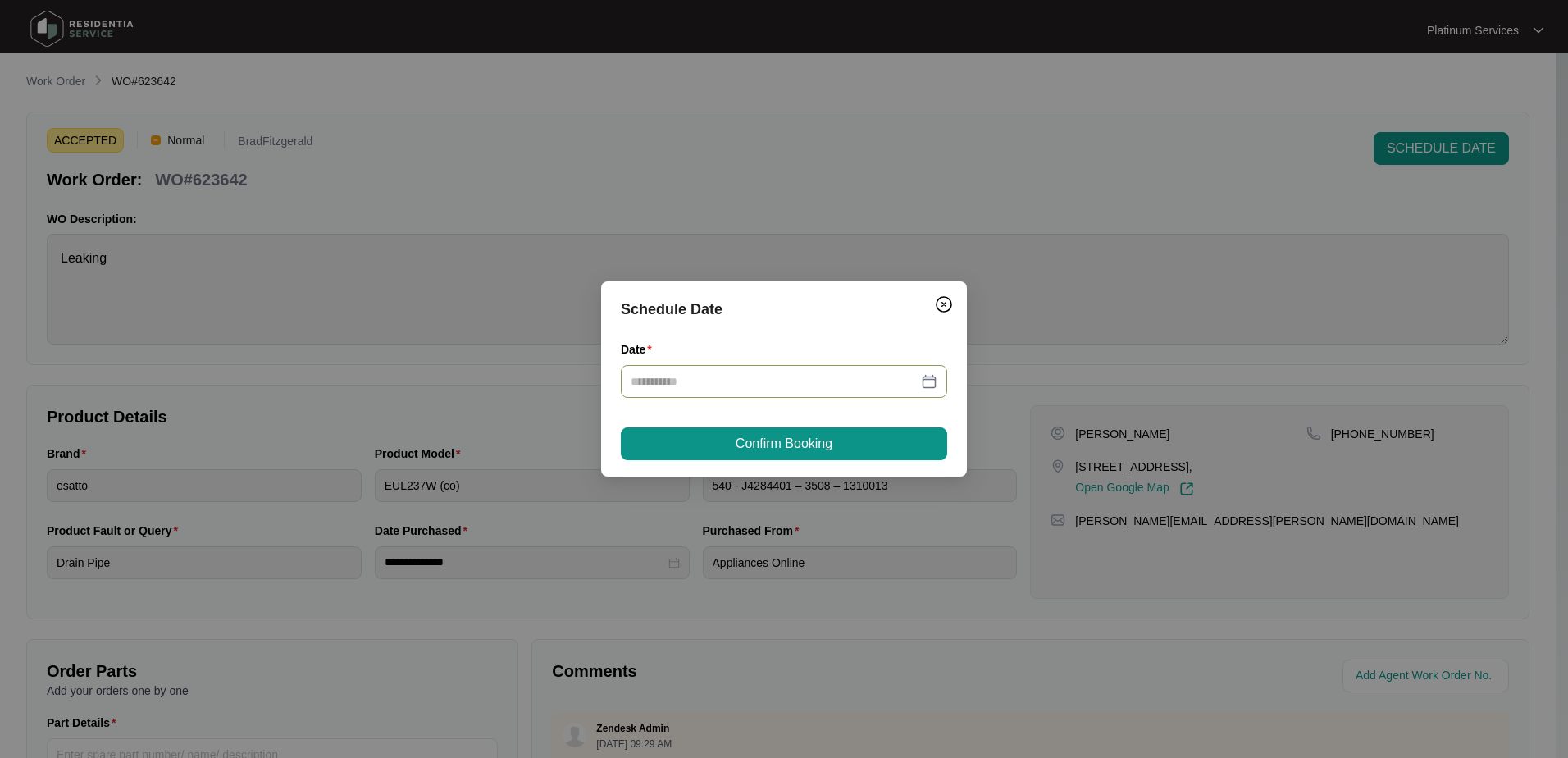
click at [922, 374] on div at bounding box center [784, 381] width 307 height 18
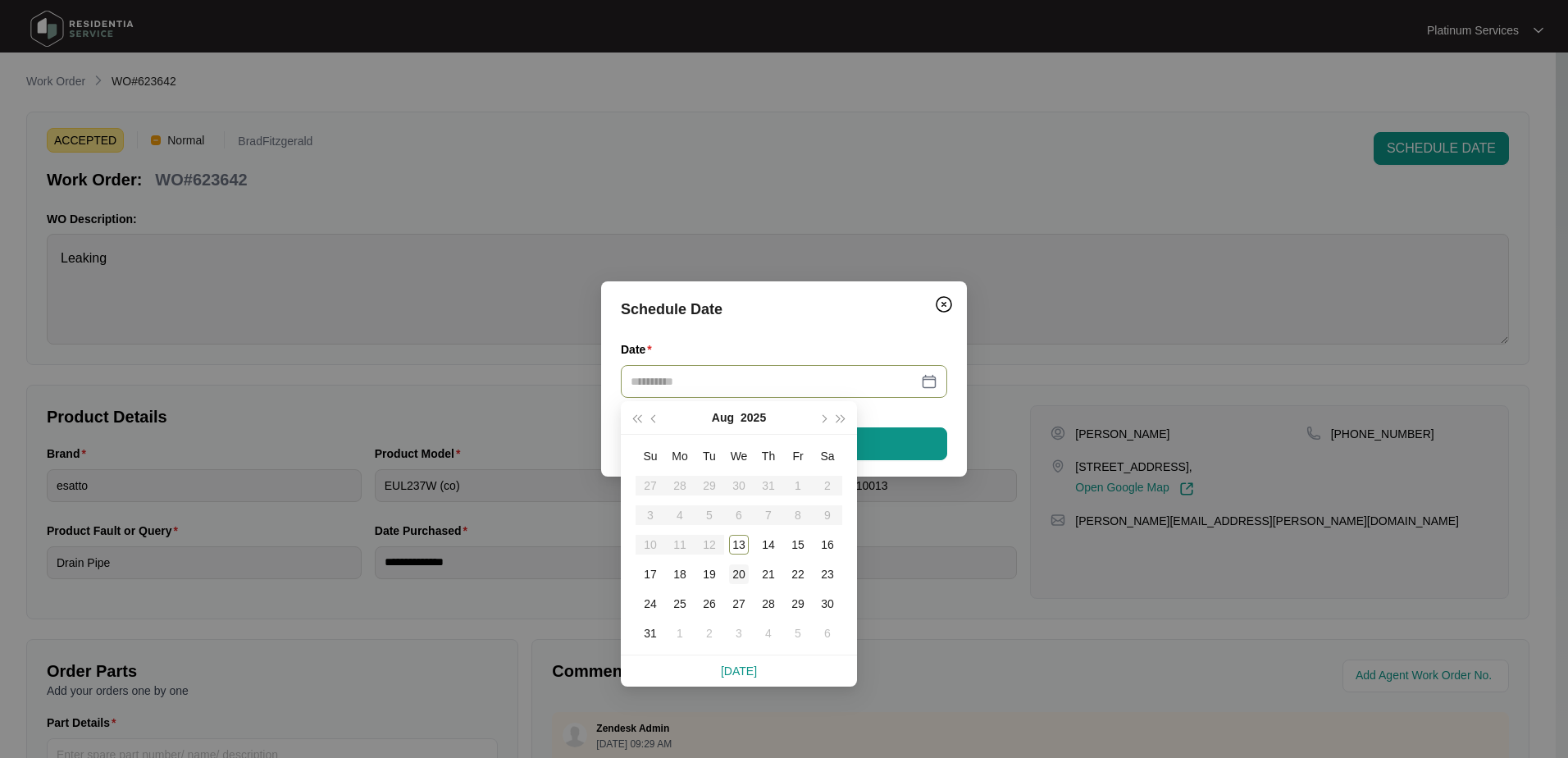
click at [736, 576] on div "20" at bounding box center [739, 574] width 20 height 20
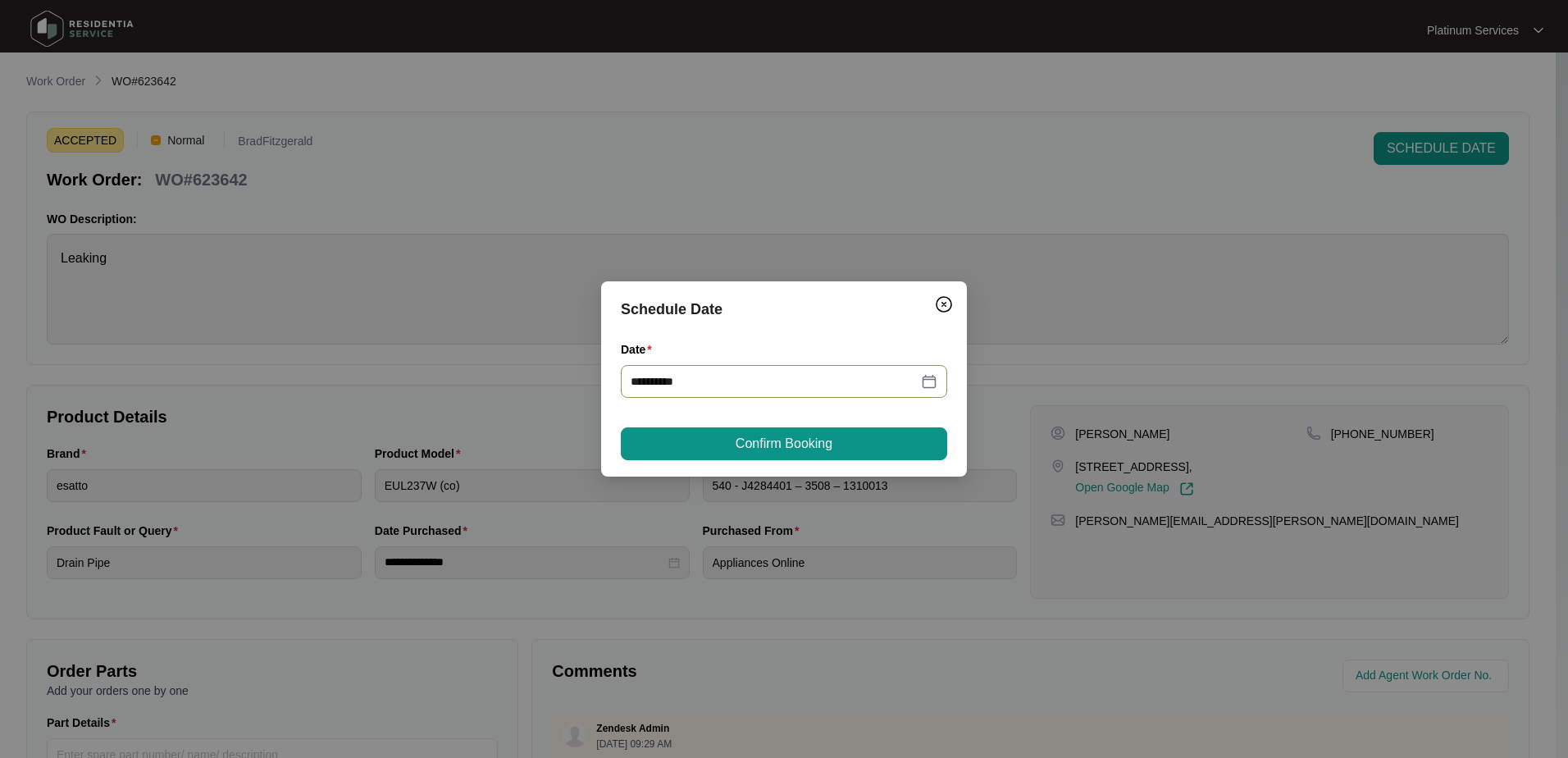
type input "**********"
click at [819, 440] on span "Confirm Booking" at bounding box center [784, 444] width 97 height 20
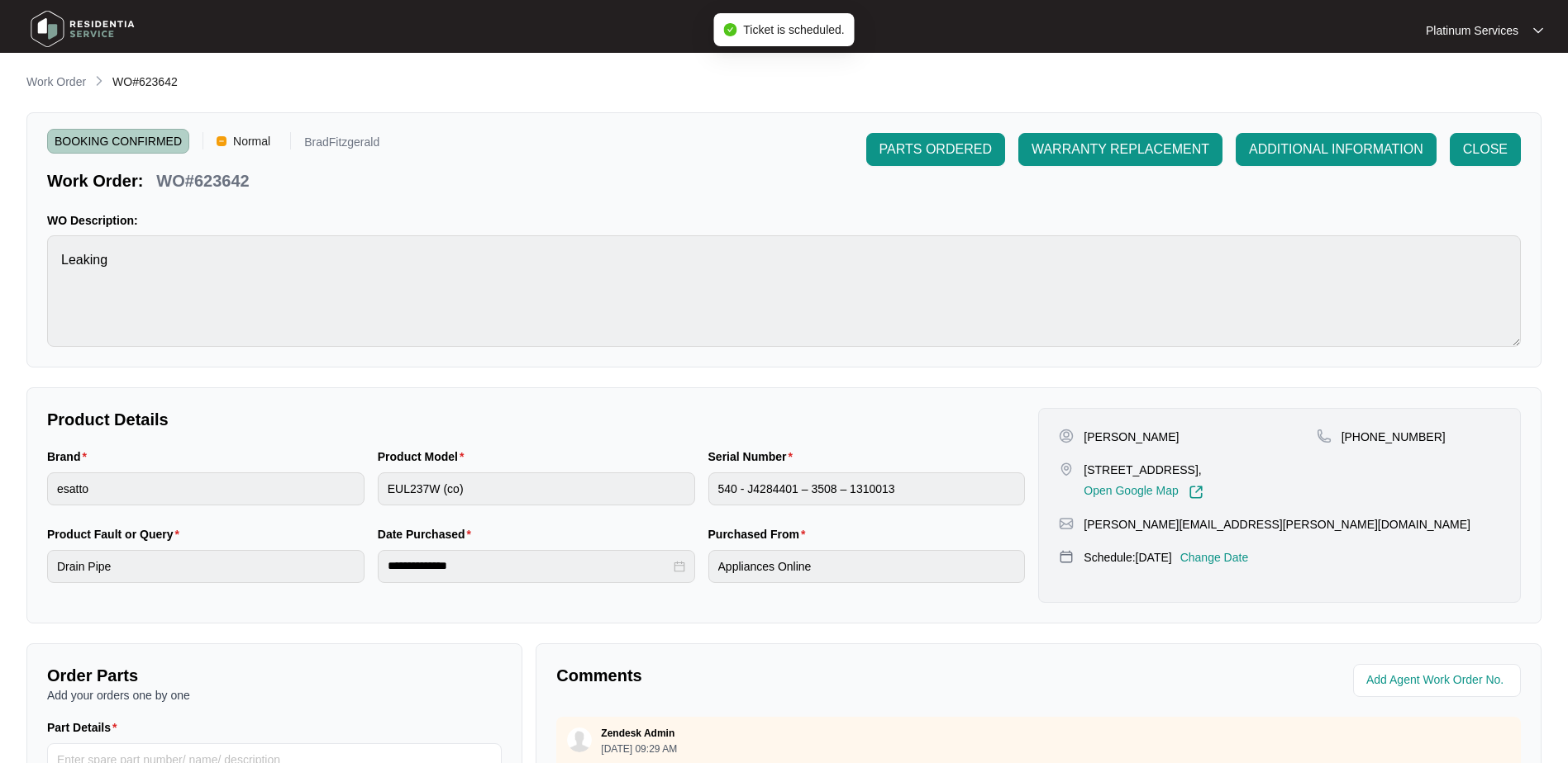
click at [59, 82] on p "Work Order" at bounding box center [56, 81] width 60 height 16
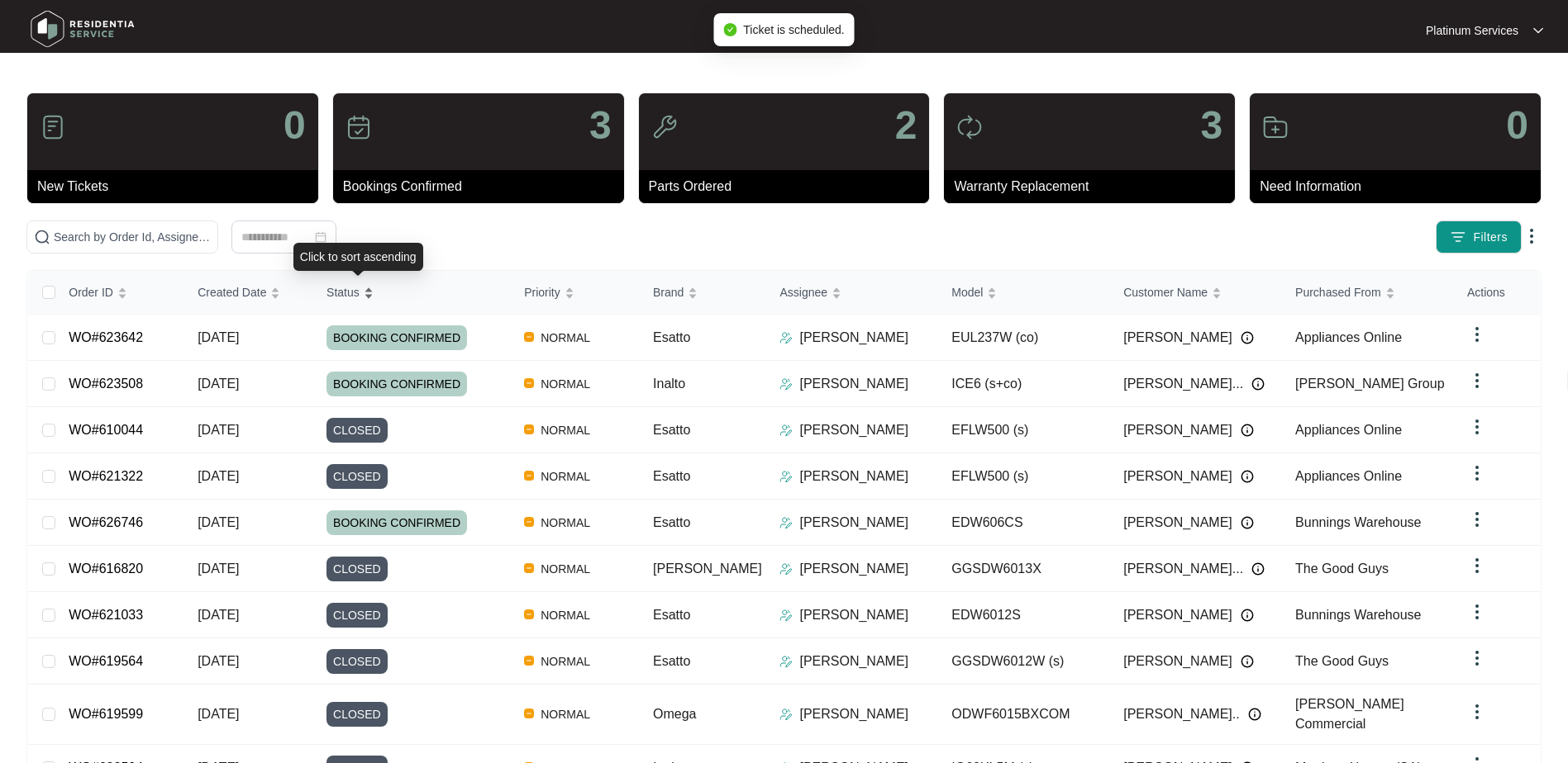
click at [373, 300] on div "Status" at bounding box center [349, 292] width 47 height 23
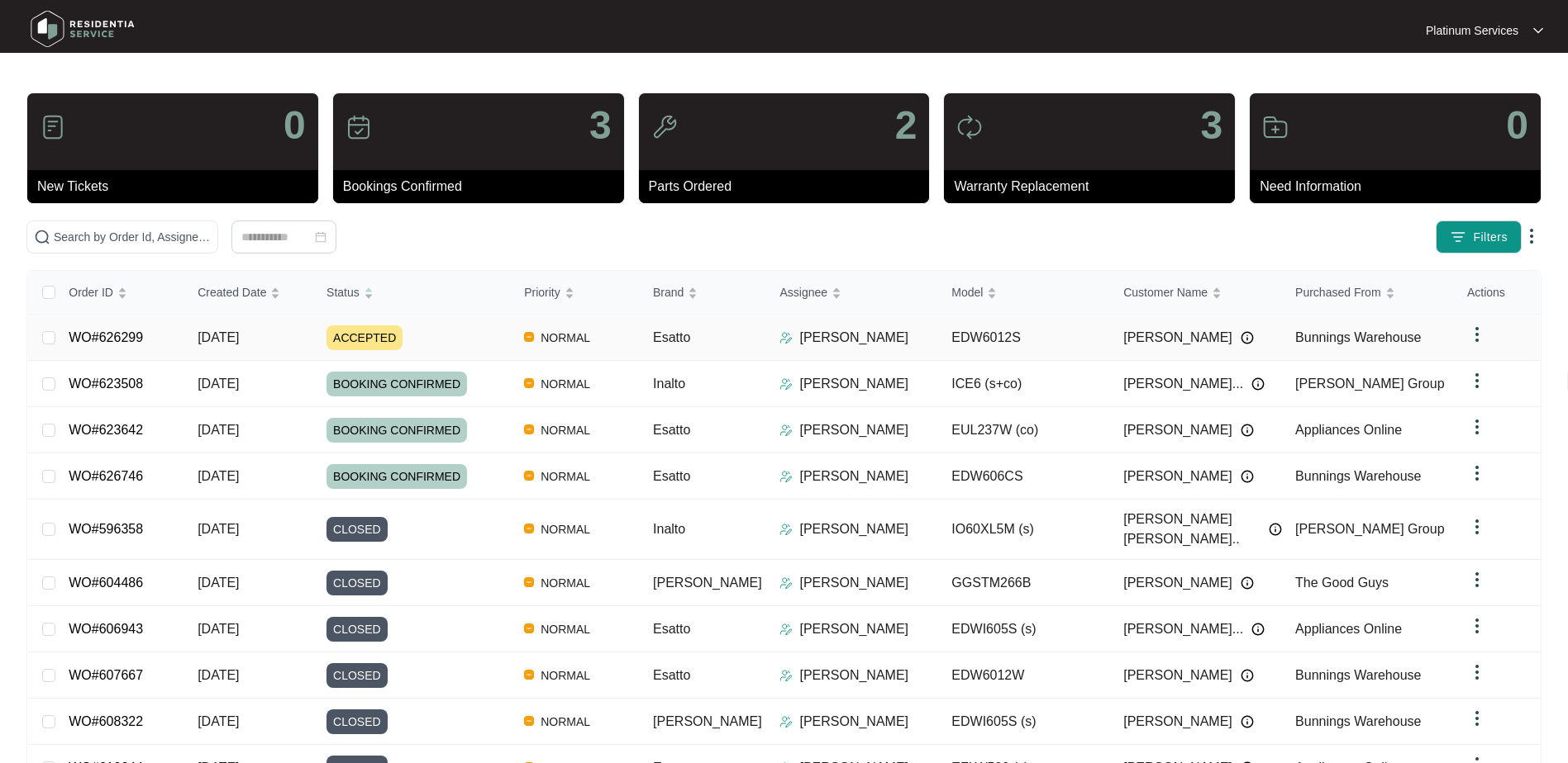
click at [488, 340] on div "ACCEPTED" at bounding box center [418, 337] width 184 height 25
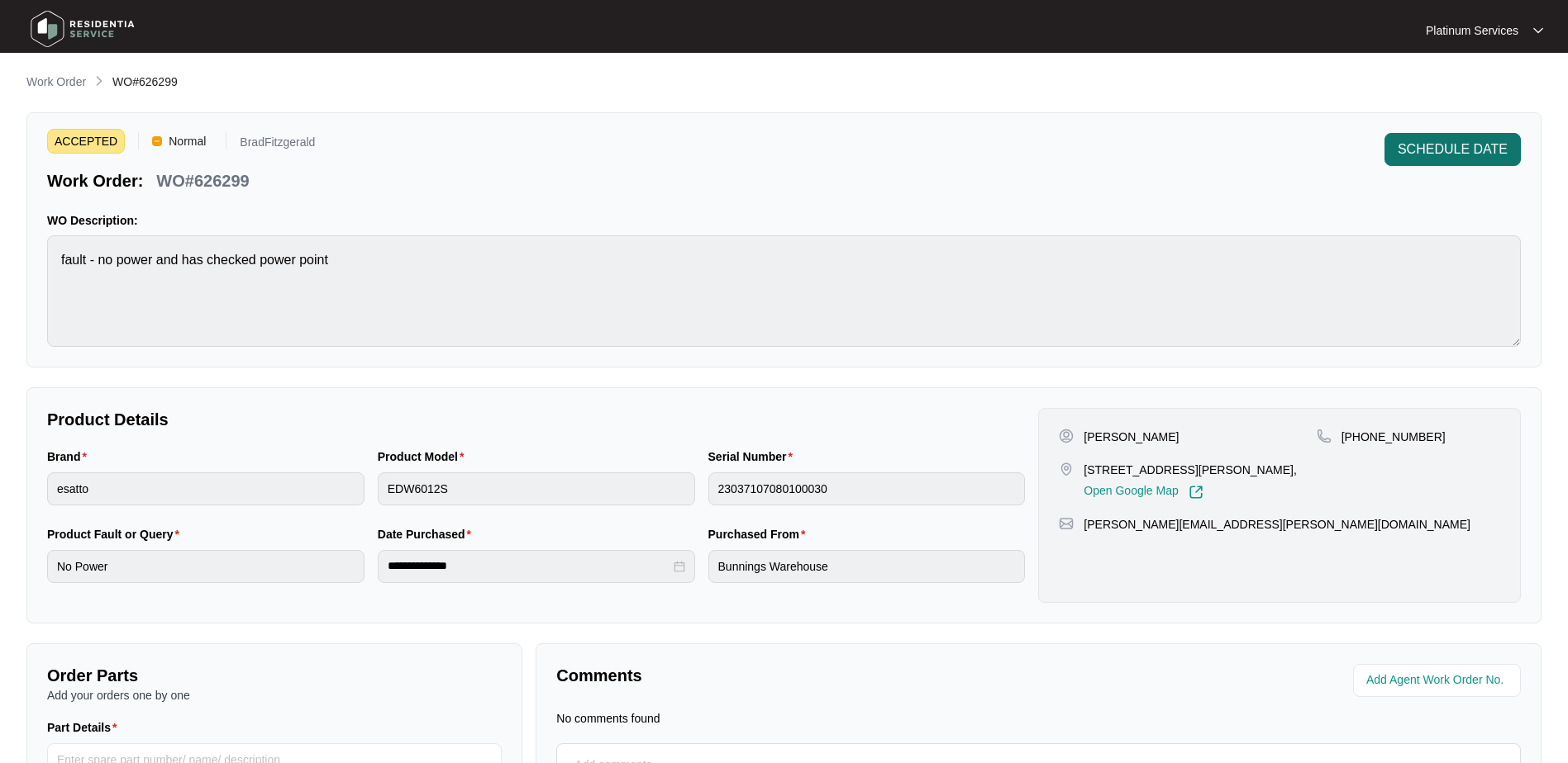
click at [1450, 152] on span "SCHEDULE DATE" at bounding box center [1452, 149] width 110 height 20
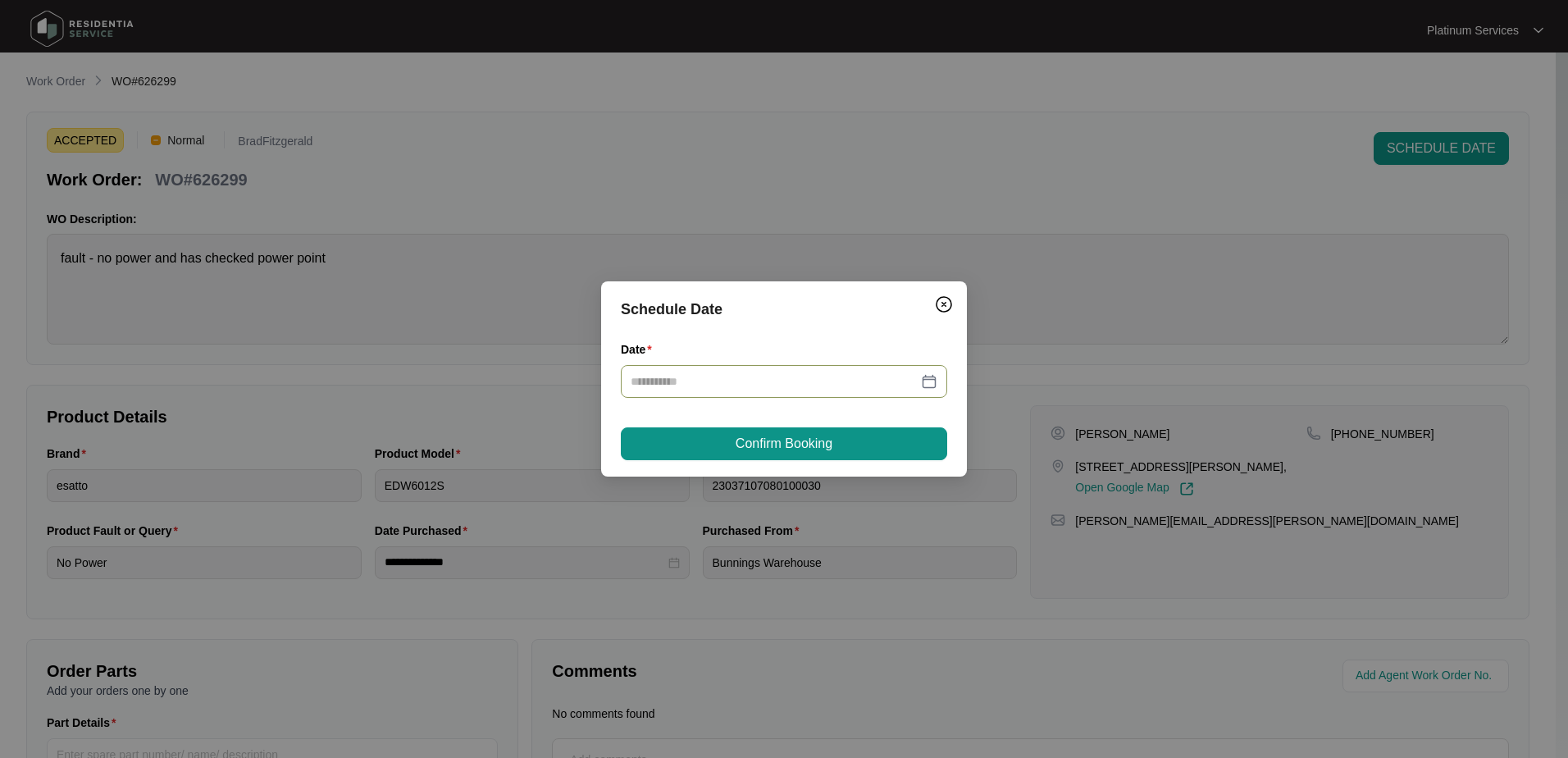
click at [928, 377] on div at bounding box center [784, 381] width 307 height 18
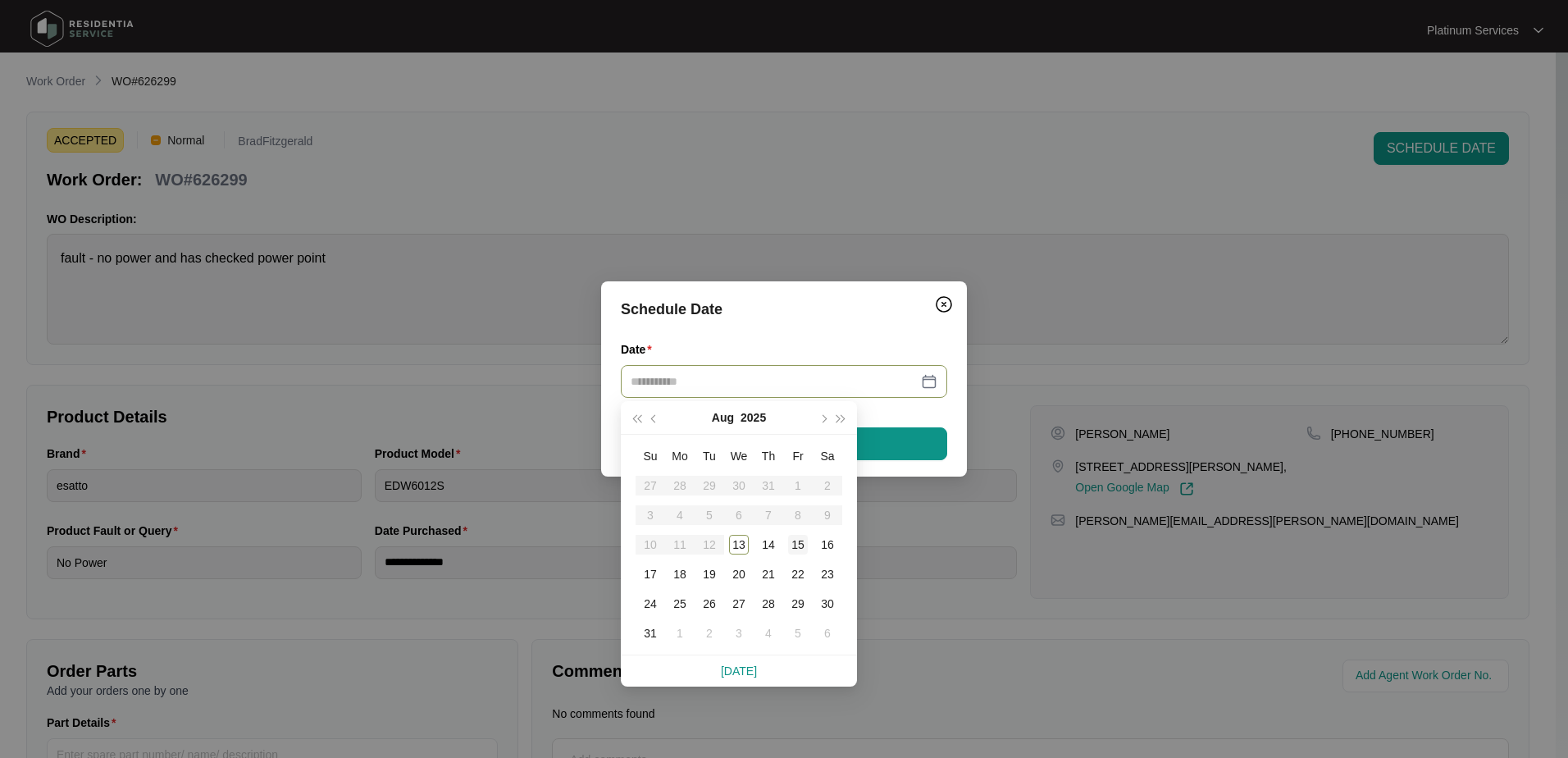
type input "**********"
click at [798, 541] on div "15" at bounding box center [798, 545] width 20 height 20
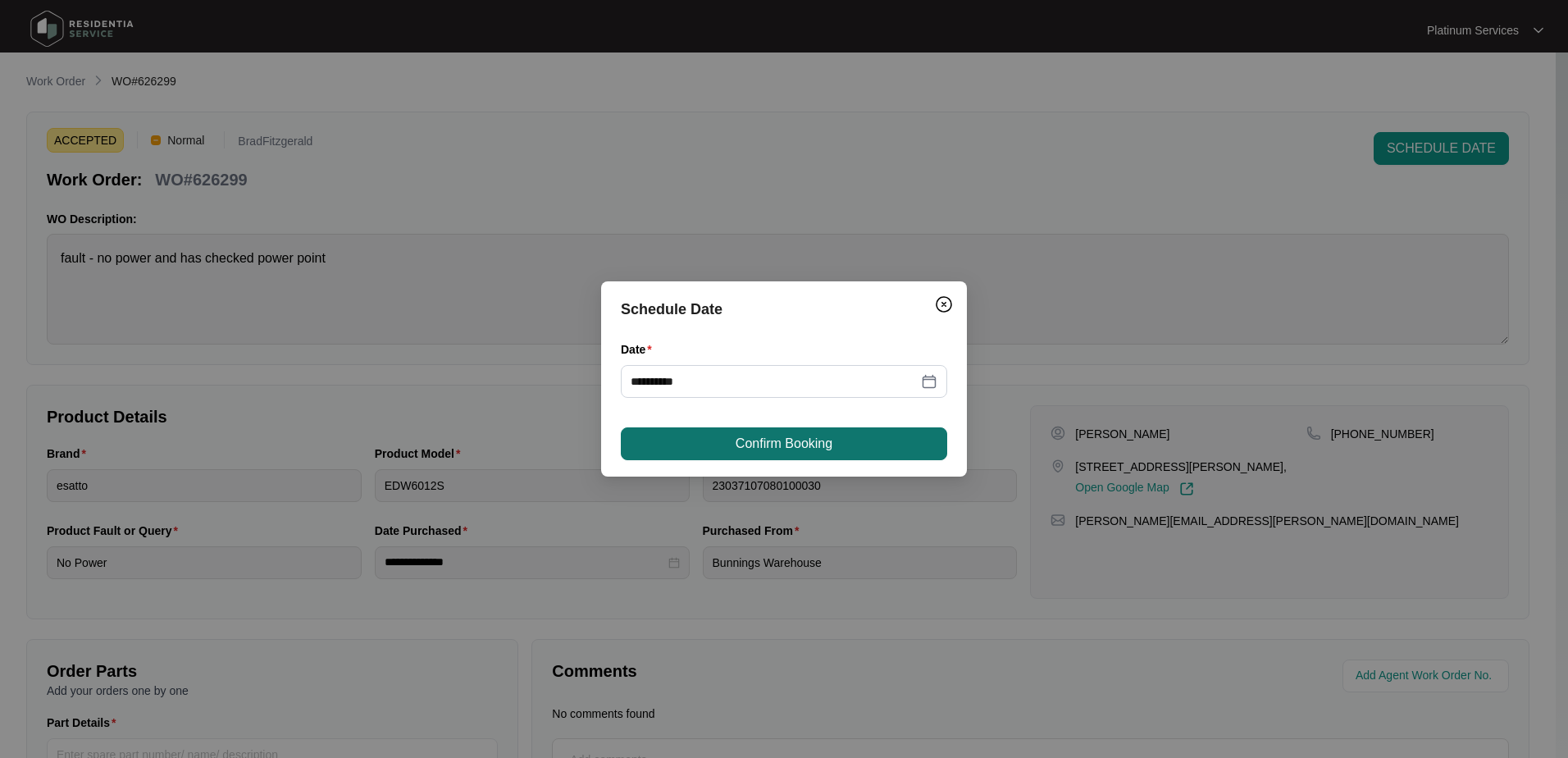
click at [820, 454] on button "Confirm Booking" at bounding box center [784, 444] width 326 height 33
